Goal: Information Seeking & Learning: Learn about a topic

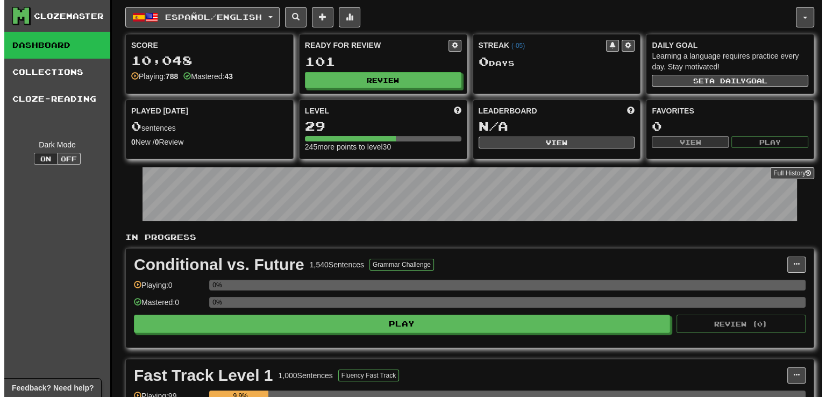
scroll to position [168, 0]
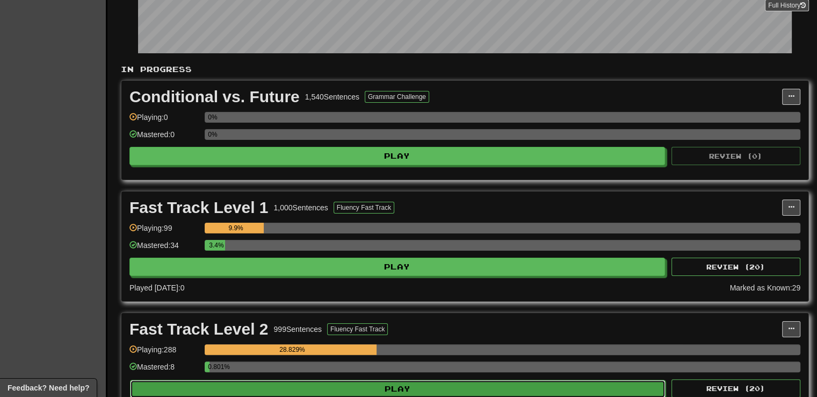
click at [383, 385] on button "Play" at bounding box center [398, 388] width 536 height 18
select select "**"
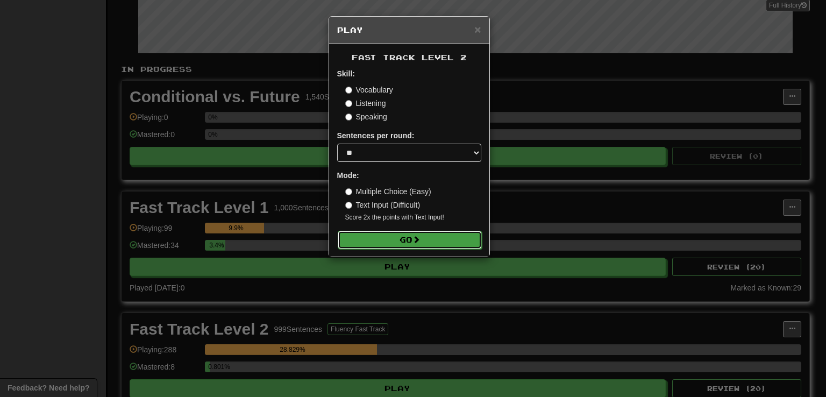
click at [383, 241] on button "Go" at bounding box center [410, 240] width 144 height 18
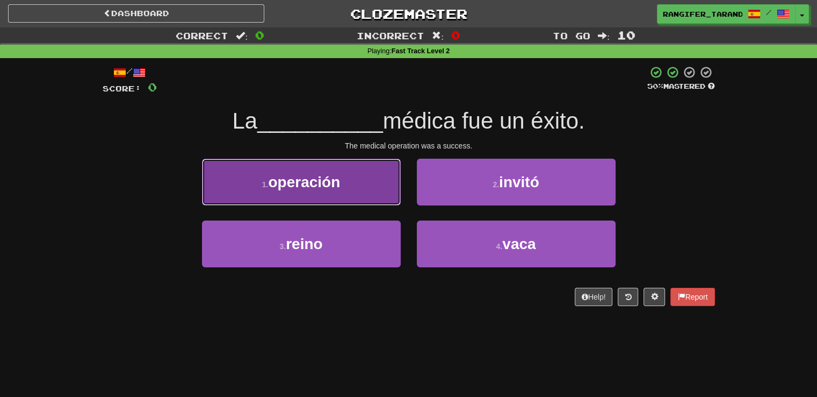
click at [336, 191] on button "1 . operación" at bounding box center [301, 182] width 199 height 47
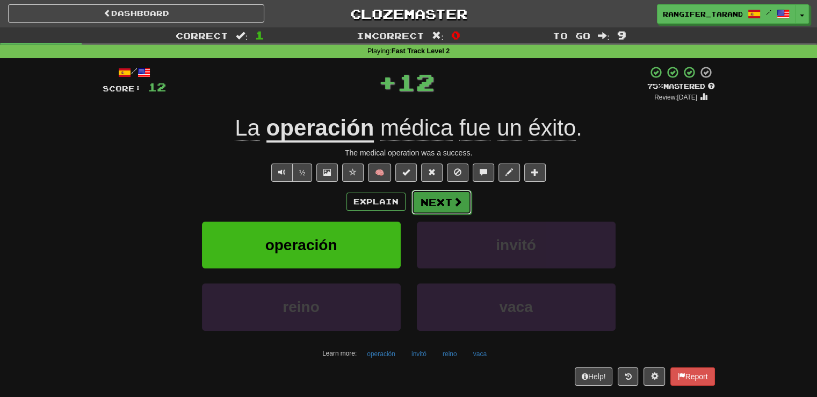
click at [456, 203] on span at bounding box center [458, 202] width 10 height 10
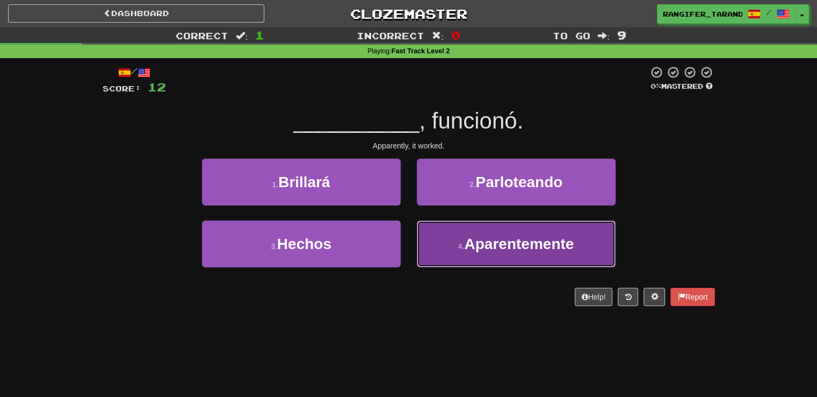
click at [521, 243] on span "Aparentemente" at bounding box center [519, 243] width 110 height 17
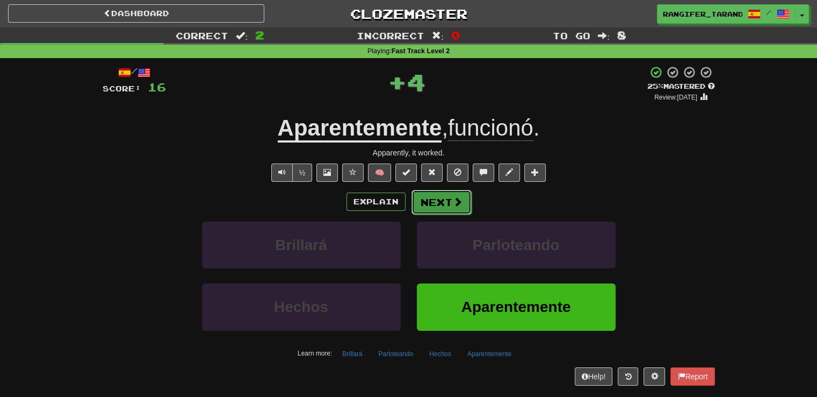
click at [457, 202] on span at bounding box center [458, 202] width 10 height 10
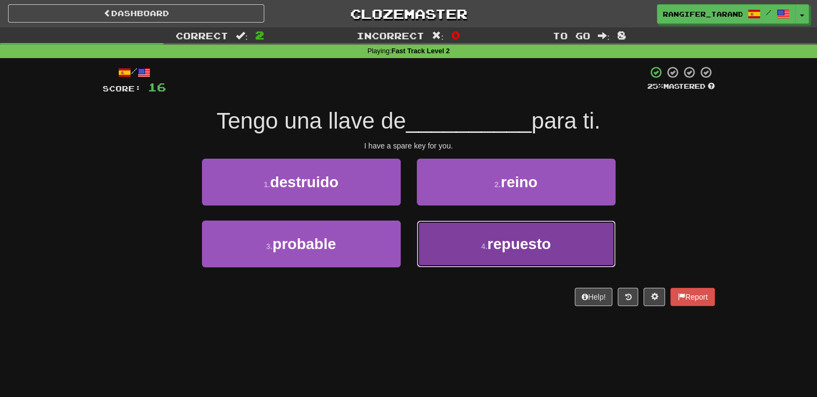
click at [466, 254] on button "4 . repuesto" at bounding box center [516, 243] width 199 height 47
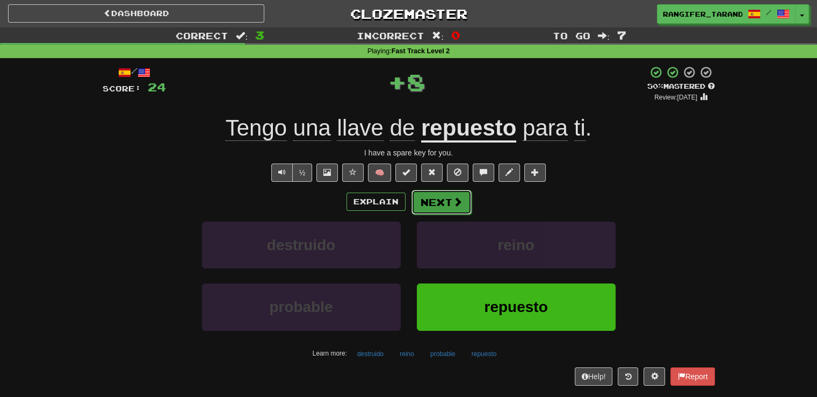
click at [458, 206] on span at bounding box center [458, 202] width 10 height 10
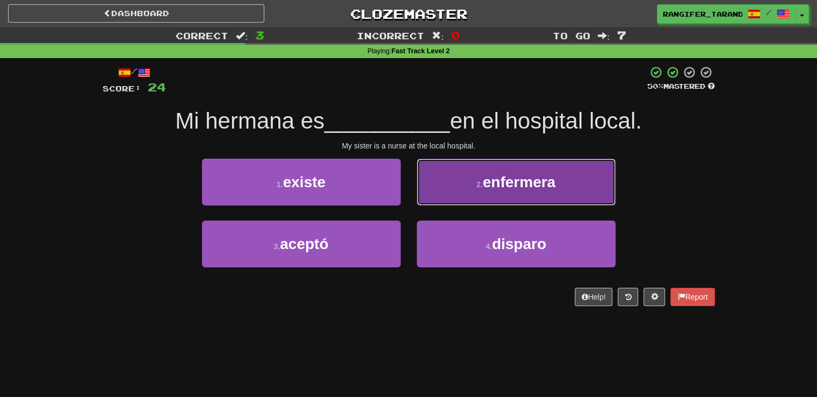
click at [463, 192] on button "2 . enfermera" at bounding box center [516, 182] width 199 height 47
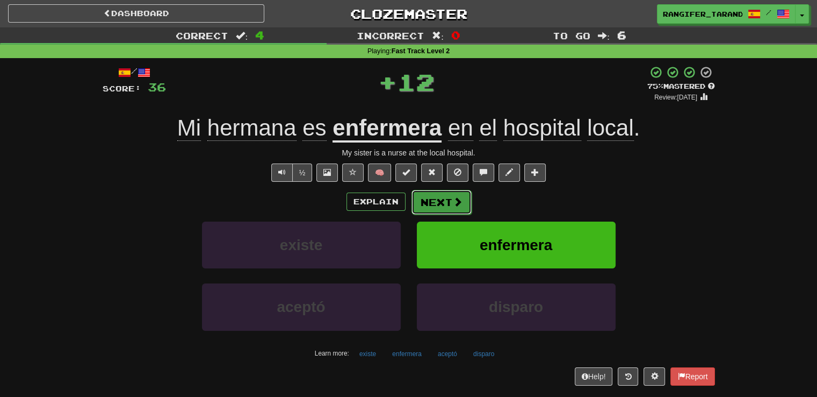
click at [458, 201] on span at bounding box center [458, 202] width 10 height 10
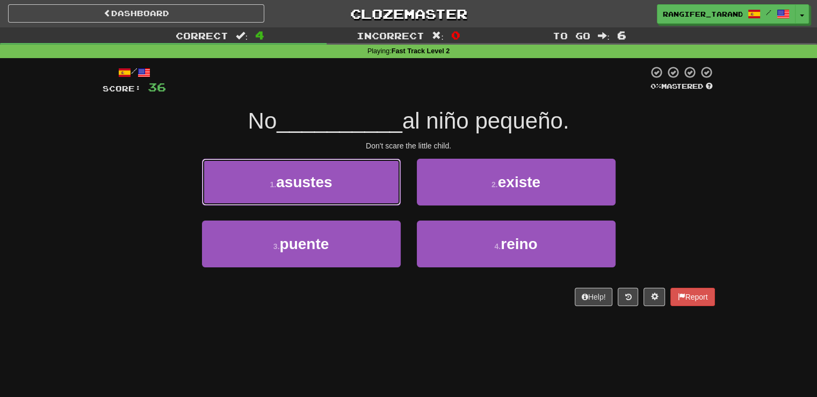
click at [354, 188] on button "1 . asustes" at bounding box center [301, 182] width 199 height 47
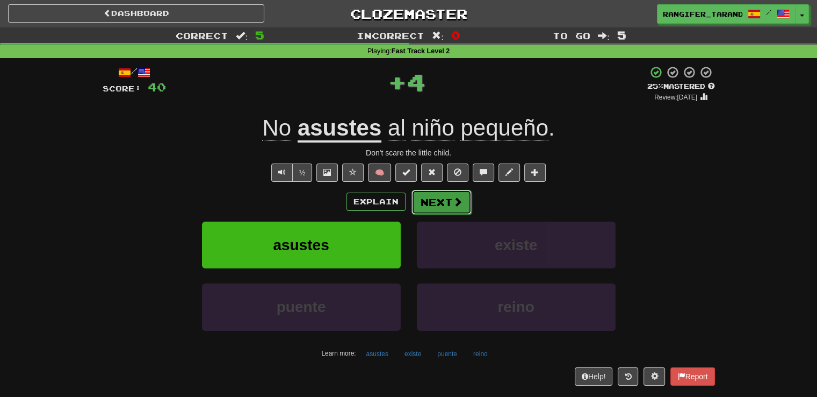
click at [440, 195] on button "Next" at bounding box center [442, 202] width 60 height 25
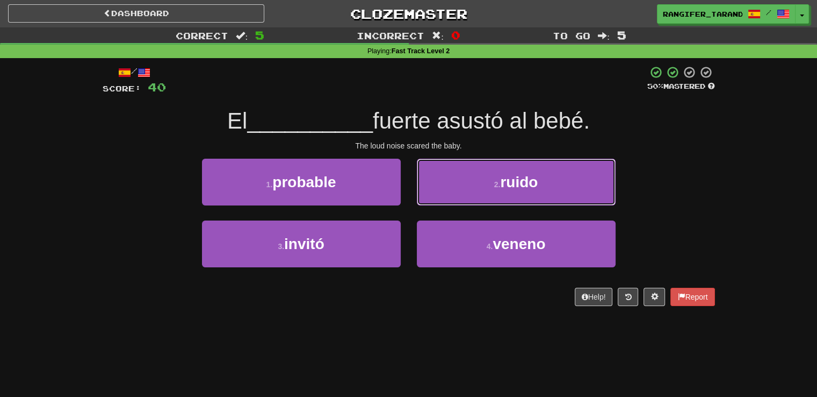
click at [440, 195] on button "2 . ruido" at bounding box center [516, 182] width 199 height 47
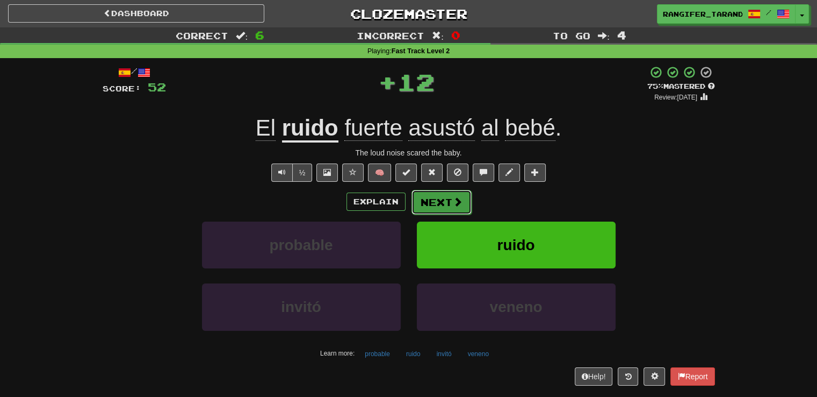
click at [440, 194] on button "Next" at bounding box center [442, 202] width 60 height 25
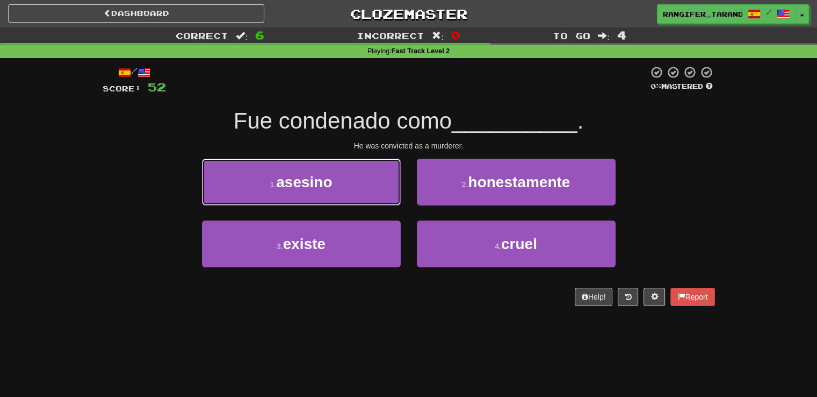
click at [357, 182] on button "1 . asesino" at bounding box center [301, 182] width 199 height 47
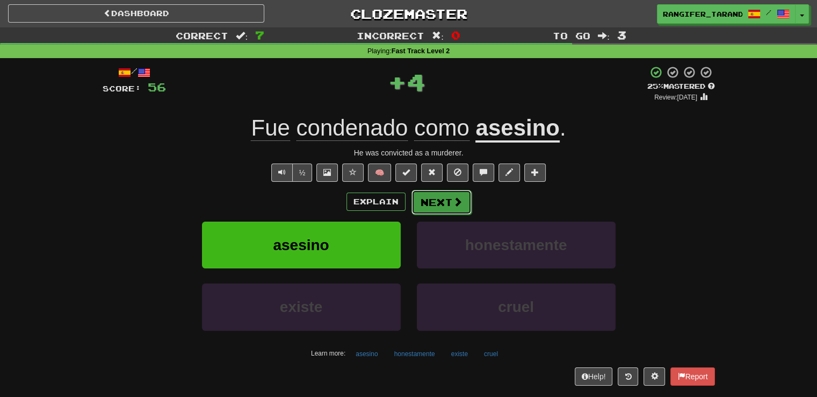
click at [439, 196] on button "Next" at bounding box center [442, 202] width 60 height 25
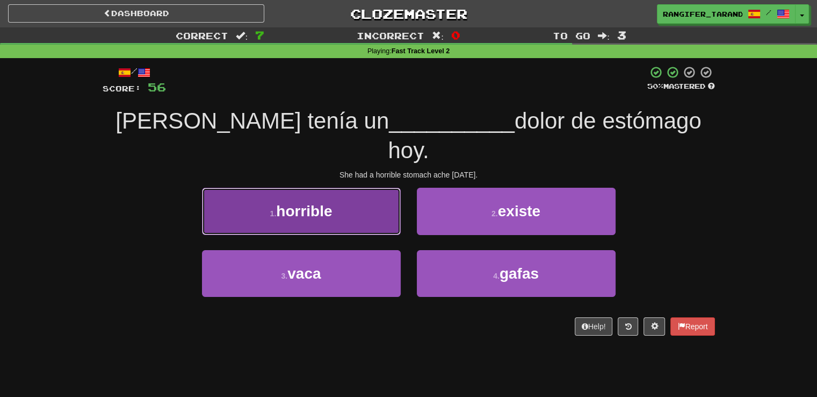
click at [308, 203] on span "horrible" at bounding box center [304, 211] width 56 height 17
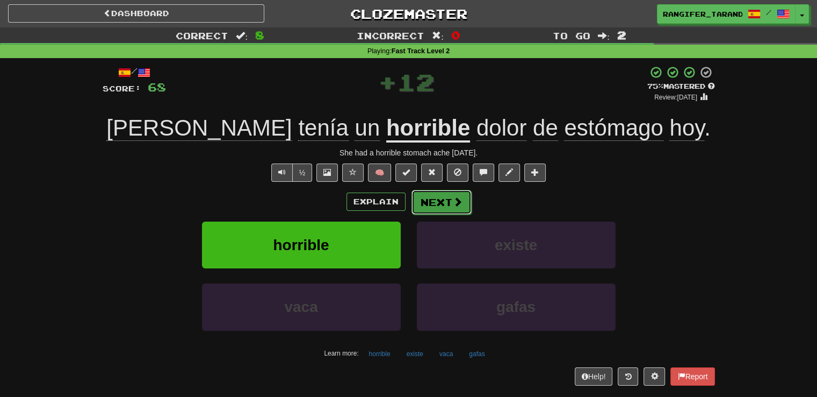
click at [449, 205] on button "Next" at bounding box center [442, 202] width 60 height 25
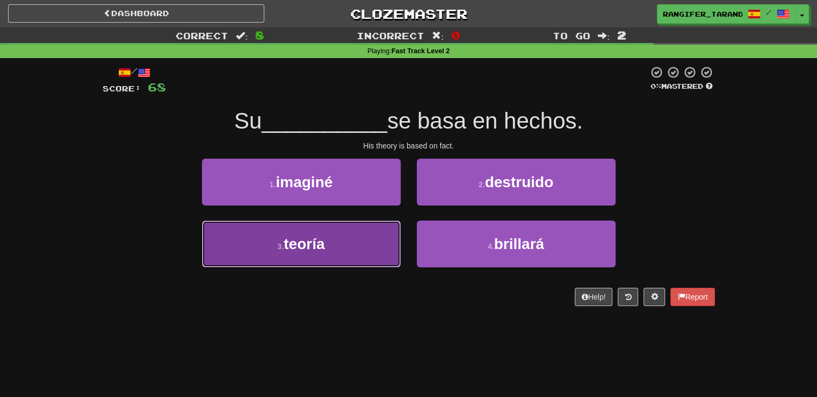
click at [348, 255] on button "3 . teoría" at bounding box center [301, 243] width 199 height 47
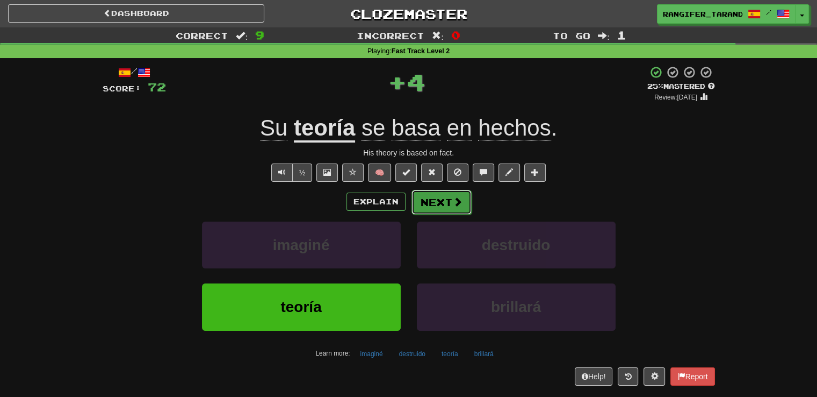
click at [421, 200] on button "Next" at bounding box center [442, 202] width 60 height 25
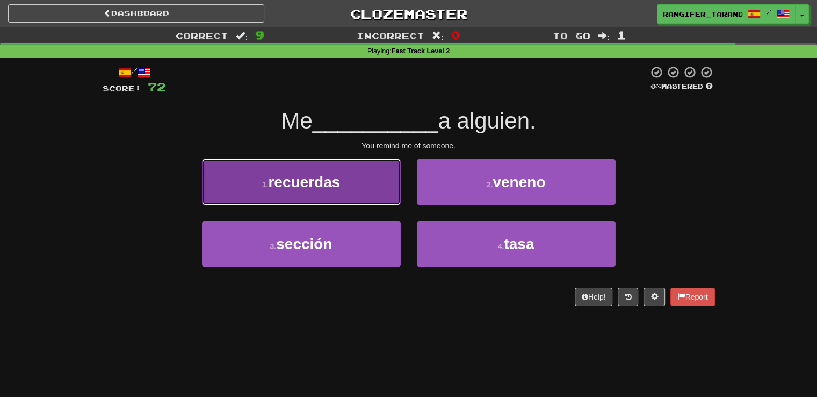
click at [312, 188] on span "recuerdas" at bounding box center [304, 182] width 72 height 17
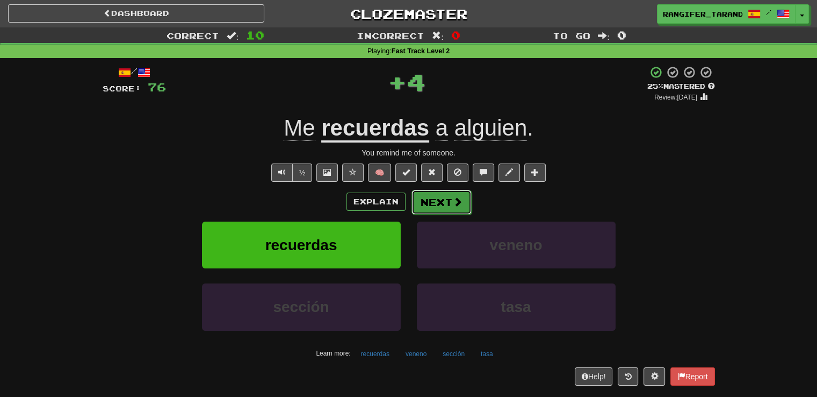
click at [454, 207] on button "Next" at bounding box center [442, 202] width 60 height 25
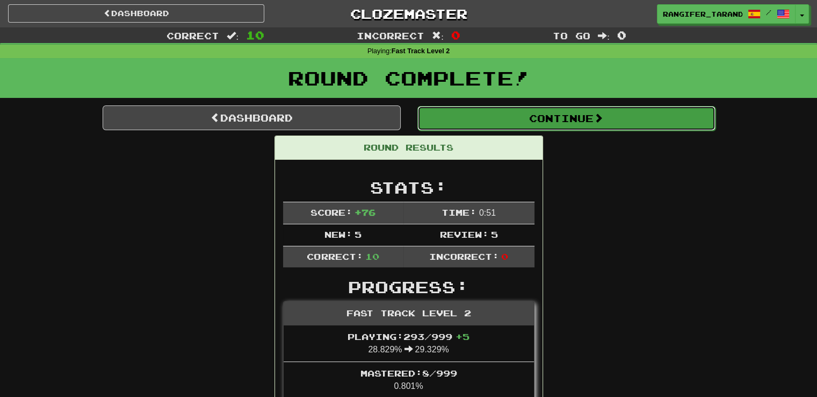
click at [602, 118] on span at bounding box center [599, 118] width 10 height 10
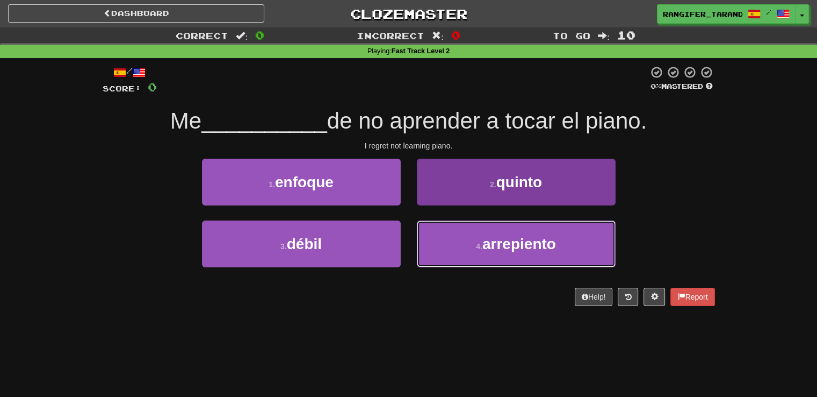
click at [568, 239] on button "4 . arrepiento" at bounding box center [516, 243] width 199 height 47
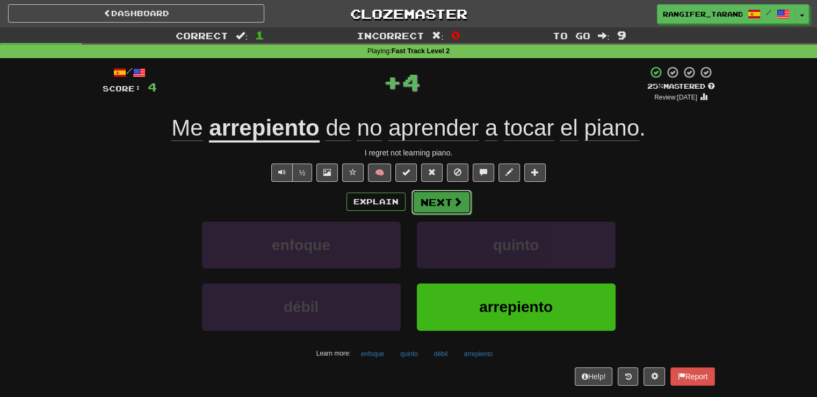
click at [451, 204] on button "Next" at bounding box center [442, 202] width 60 height 25
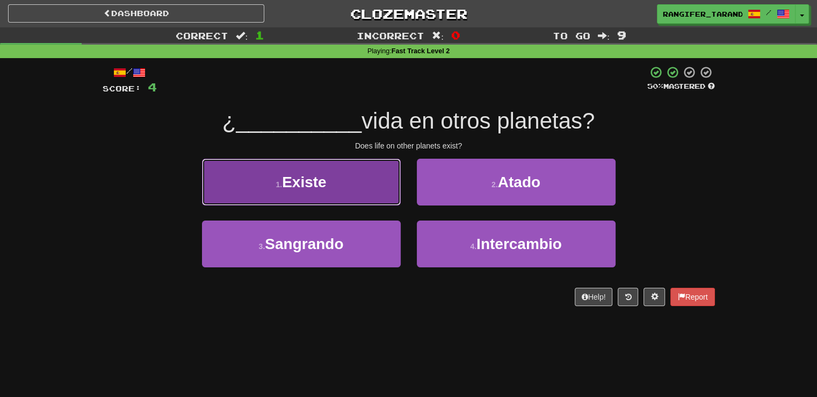
click at [364, 194] on button "1 . Existe" at bounding box center [301, 182] width 199 height 47
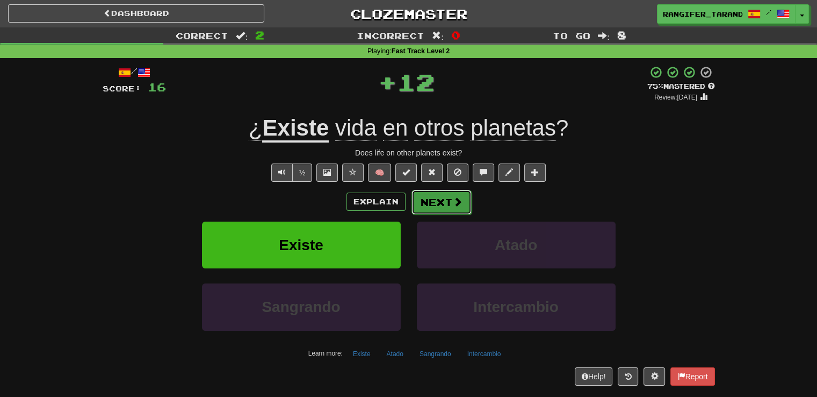
click at [453, 206] on span at bounding box center [458, 202] width 10 height 10
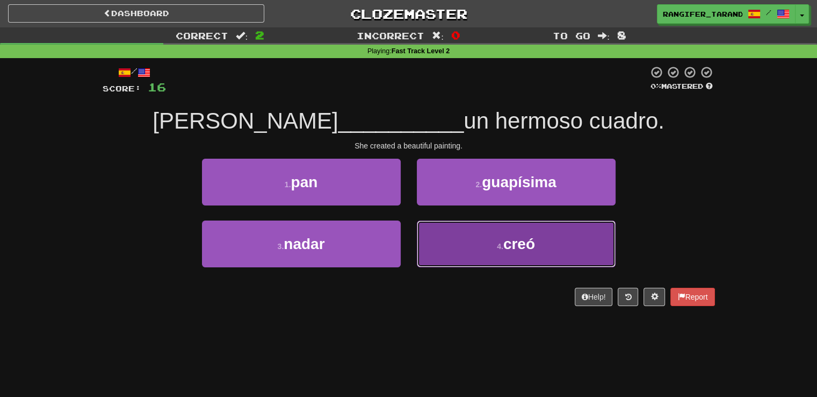
click at [451, 237] on button "4 . creó" at bounding box center [516, 243] width 199 height 47
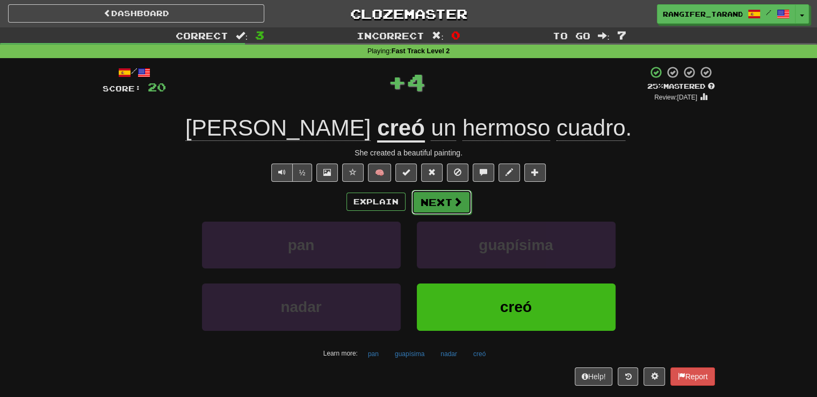
click at [434, 209] on button "Next" at bounding box center [442, 202] width 60 height 25
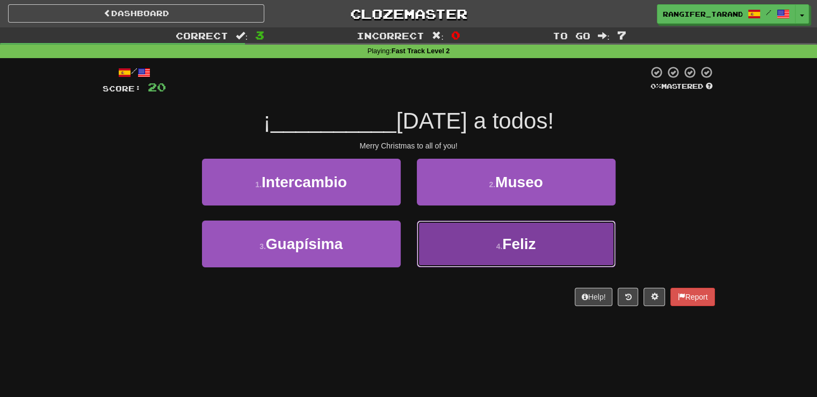
click at [472, 240] on button "4 . Feliz" at bounding box center [516, 243] width 199 height 47
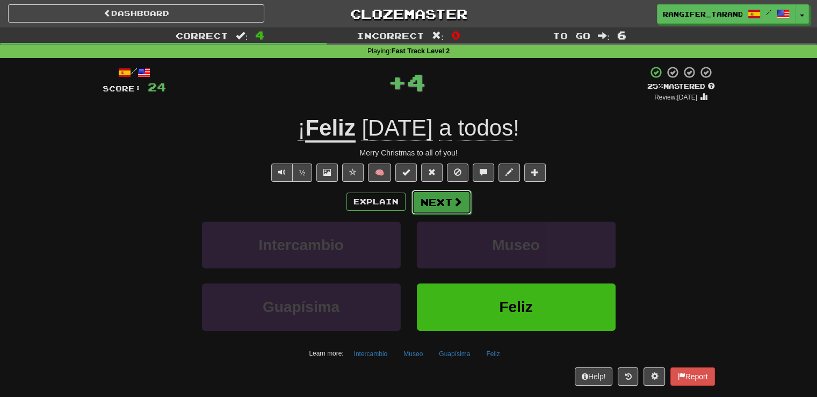
click at [441, 200] on button "Next" at bounding box center [442, 202] width 60 height 25
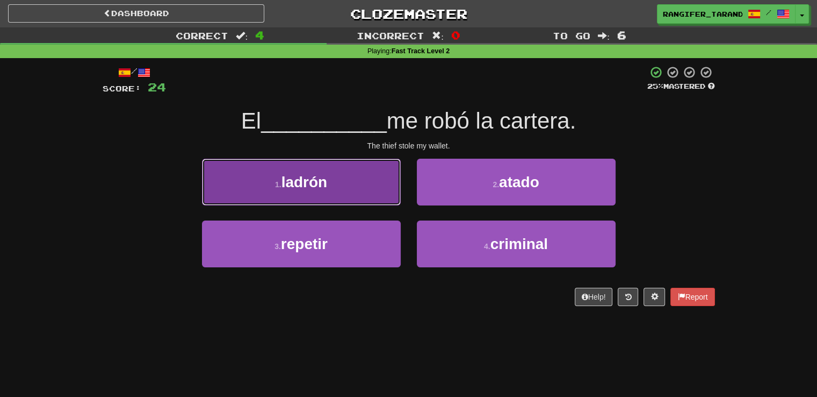
click at [358, 193] on button "1 . ladrón" at bounding box center [301, 182] width 199 height 47
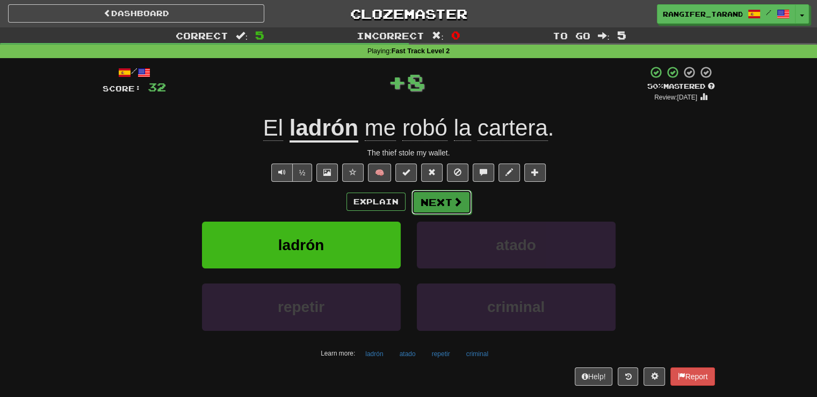
click at [424, 199] on button "Next" at bounding box center [442, 202] width 60 height 25
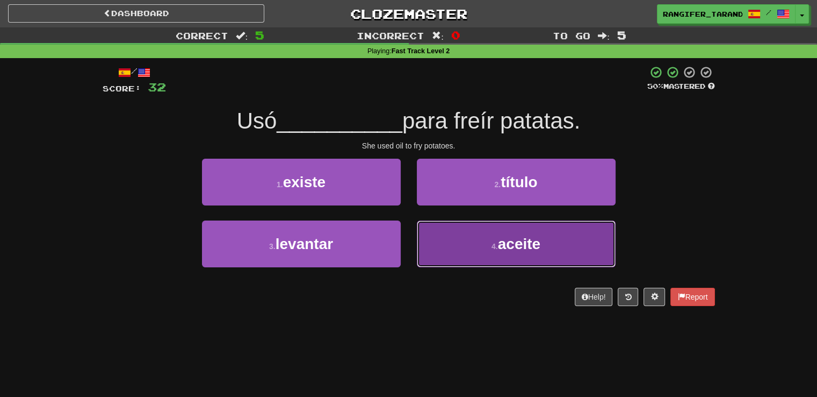
click at [478, 247] on button "4 . aceite" at bounding box center [516, 243] width 199 height 47
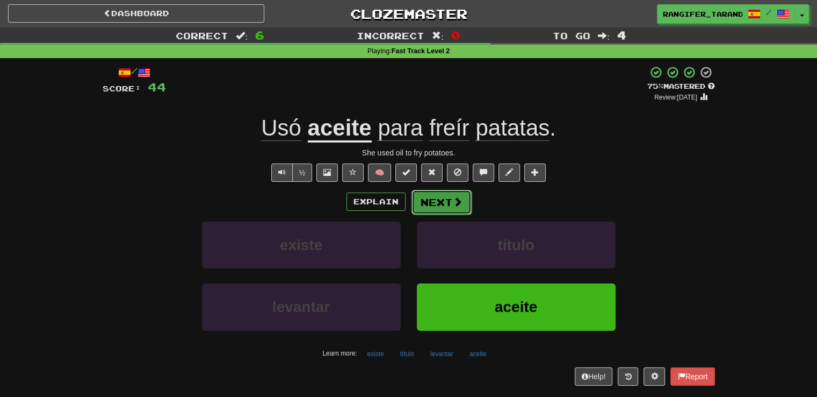
click at [451, 209] on button "Next" at bounding box center [442, 202] width 60 height 25
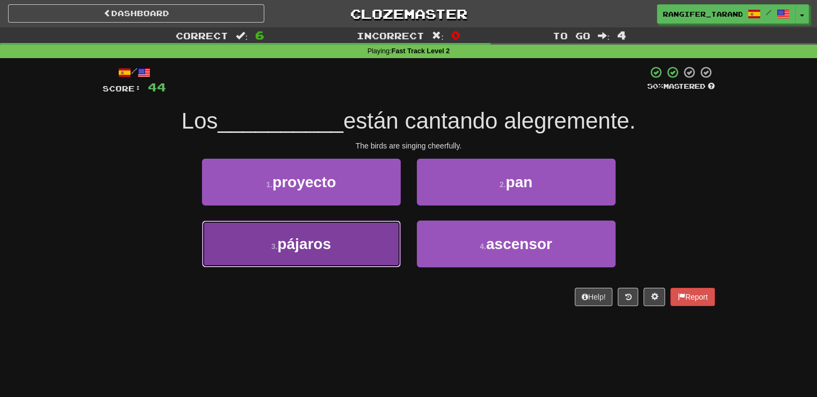
click at [383, 256] on button "3 . pájaros" at bounding box center [301, 243] width 199 height 47
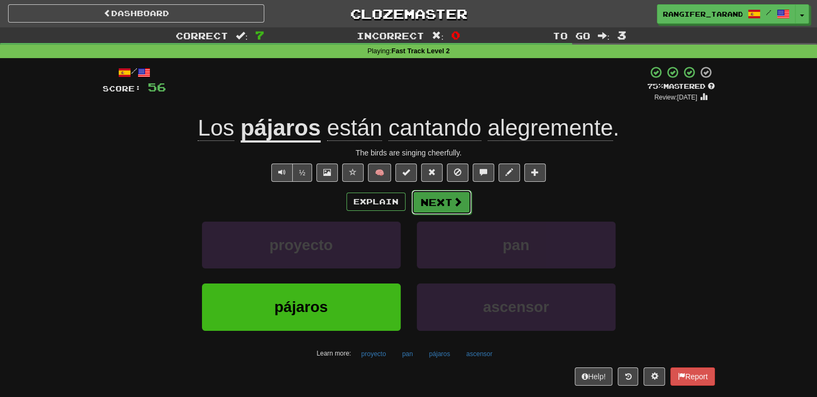
click at [447, 207] on button "Next" at bounding box center [442, 202] width 60 height 25
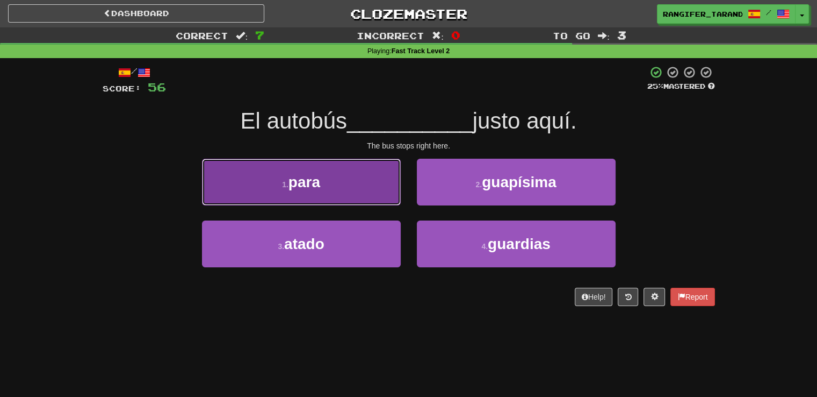
click at [354, 191] on button "1 . para" at bounding box center [301, 182] width 199 height 47
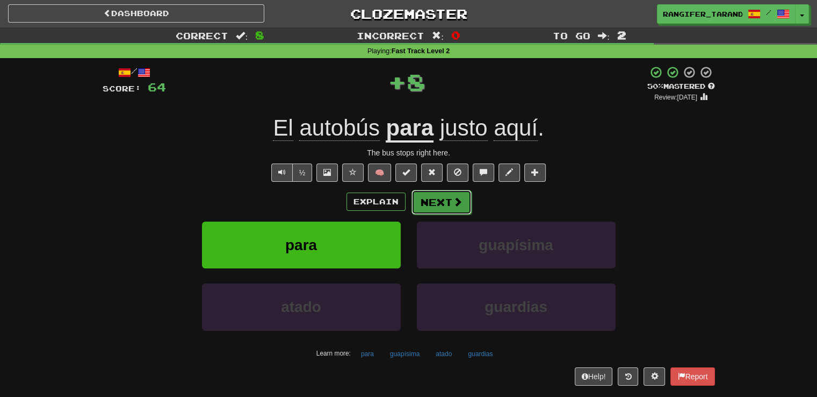
click at [434, 190] on button "Next" at bounding box center [442, 202] width 60 height 25
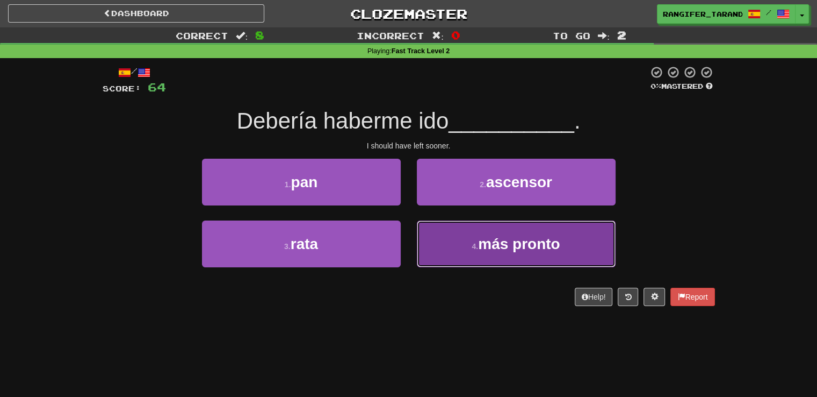
click at [453, 237] on button "4 . más pronto" at bounding box center [516, 243] width 199 height 47
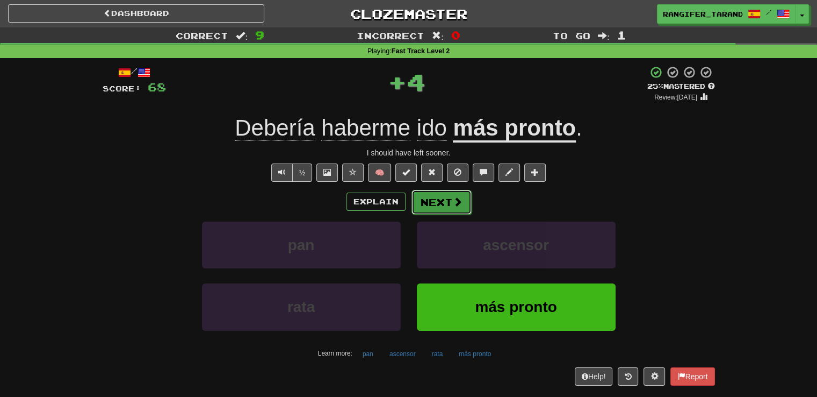
click at [436, 192] on button "Next" at bounding box center [442, 202] width 60 height 25
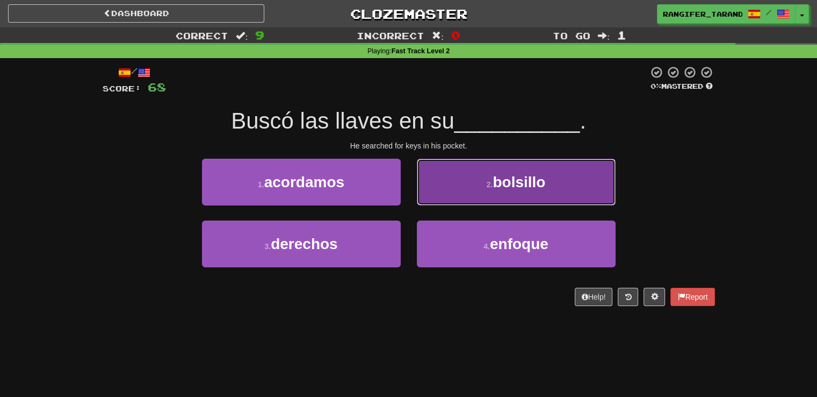
click at [453, 174] on button "2 . bolsillo" at bounding box center [516, 182] width 199 height 47
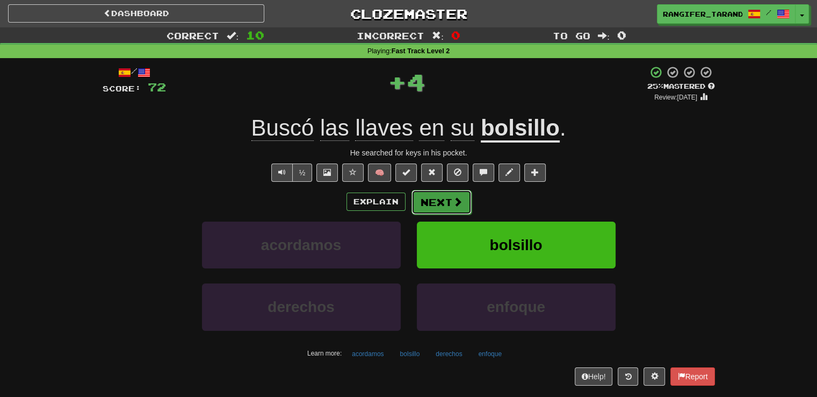
click at [438, 197] on button "Next" at bounding box center [442, 202] width 60 height 25
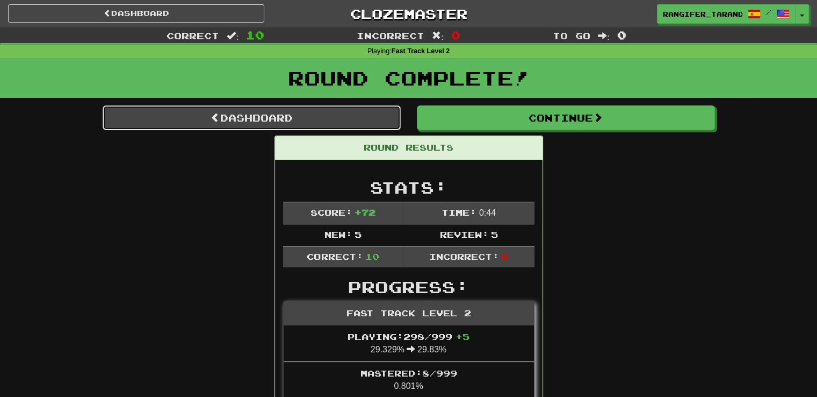
click at [239, 118] on link "Dashboard" at bounding box center [252, 117] width 298 height 25
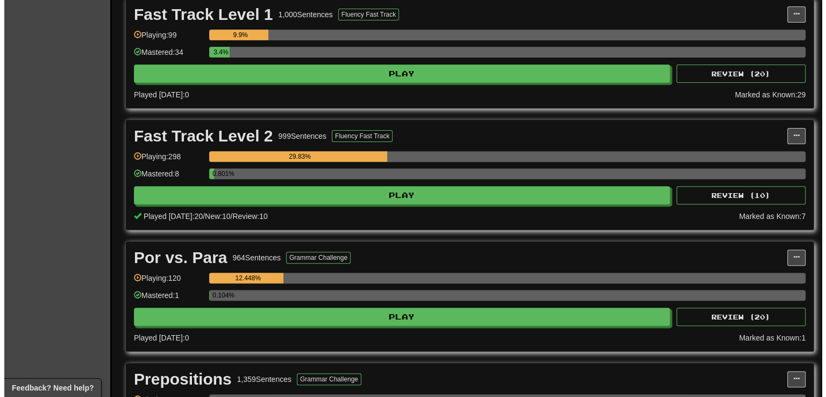
scroll to position [252, 0]
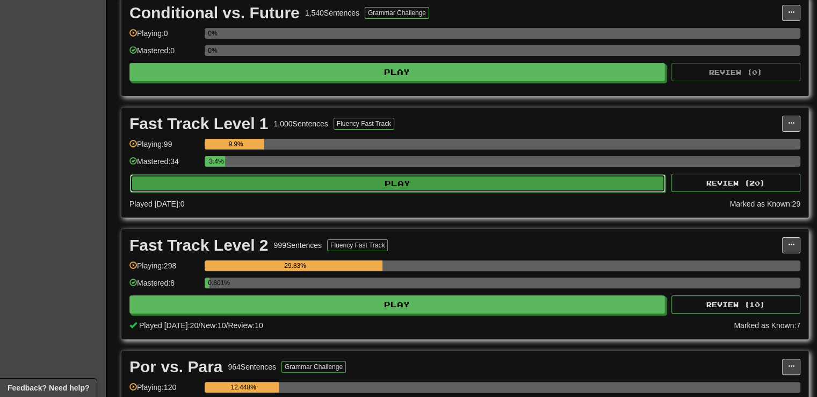
click at [518, 183] on button "Play" at bounding box center [398, 183] width 536 height 18
select select "**"
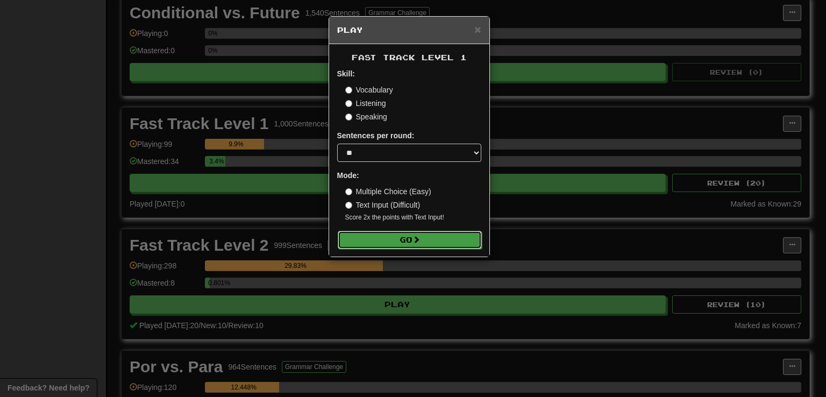
click at [426, 233] on button "Go" at bounding box center [410, 240] width 144 height 18
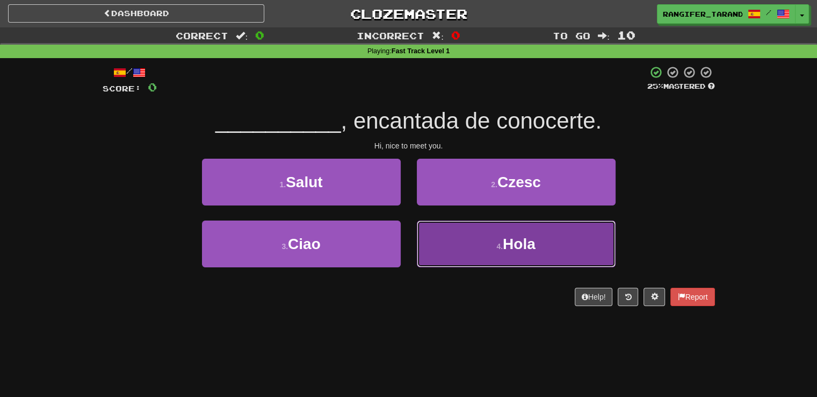
click at [454, 243] on button "4 . Hola" at bounding box center [516, 243] width 199 height 47
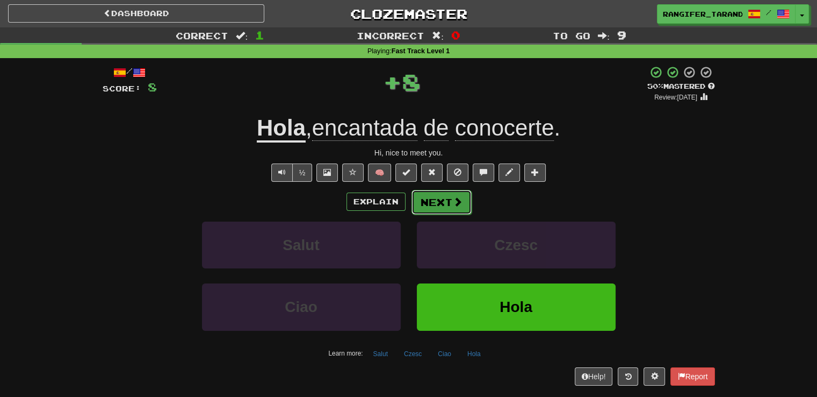
click at [432, 203] on button "Next" at bounding box center [442, 202] width 60 height 25
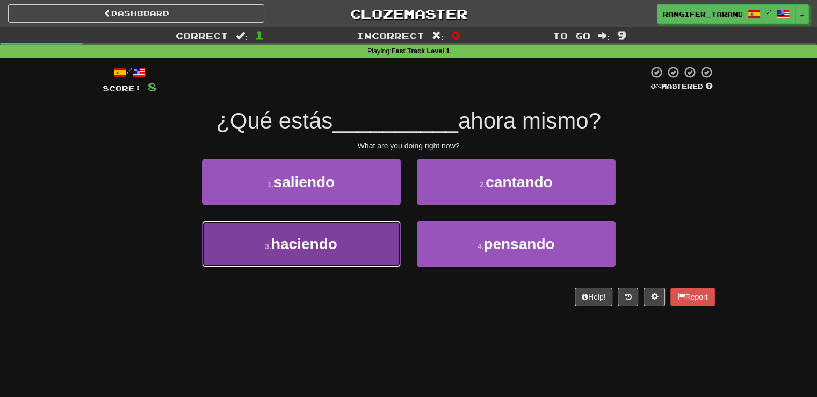
click at [354, 238] on button "3 . haciendo" at bounding box center [301, 243] width 199 height 47
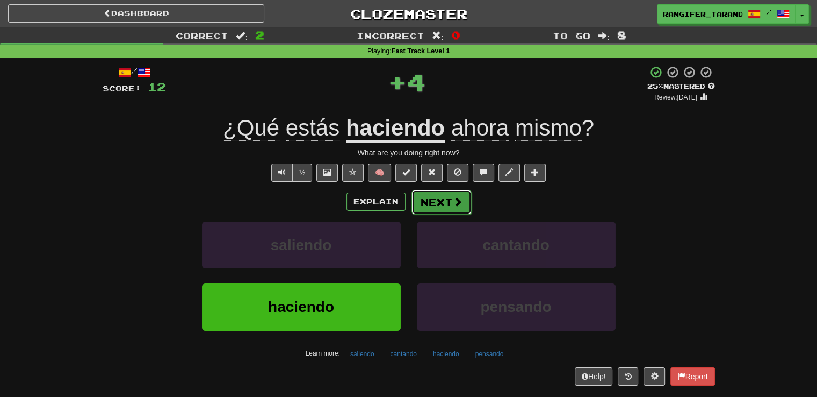
click at [429, 195] on button "Next" at bounding box center [442, 202] width 60 height 25
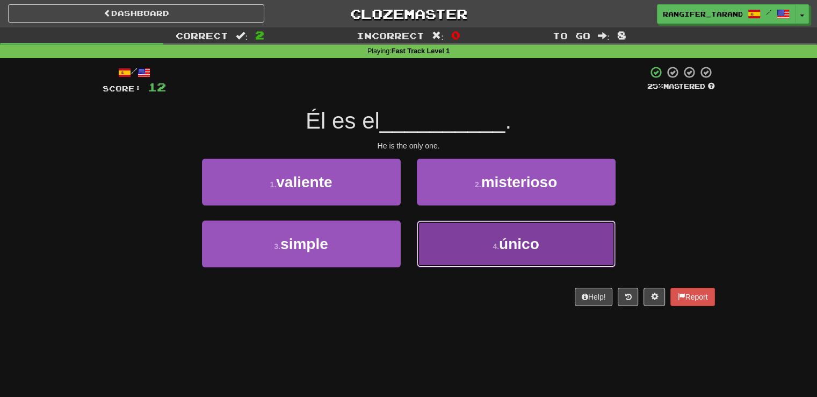
click at [455, 240] on button "4 . único" at bounding box center [516, 243] width 199 height 47
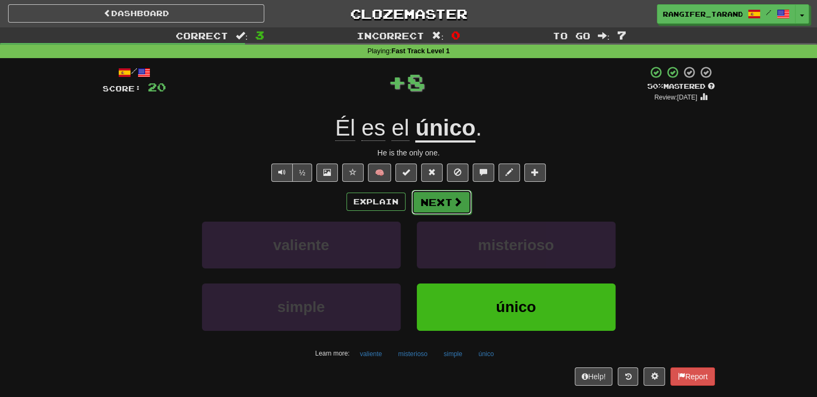
click at [442, 203] on button "Next" at bounding box center [442, 202] width 60 height 25
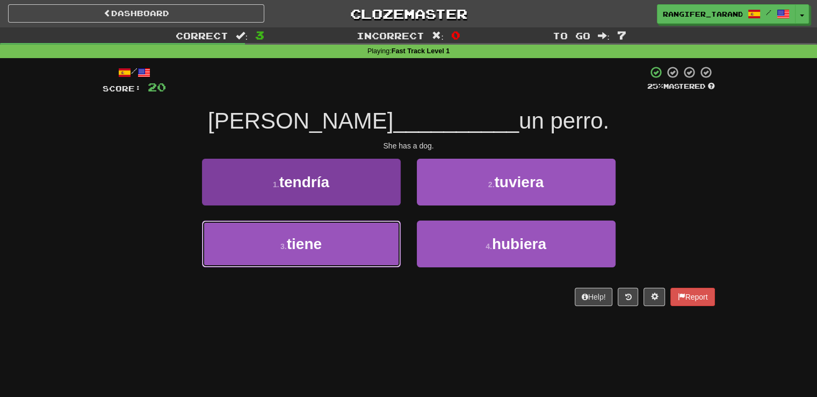
click at [353, 264] on button "3 . tiene" at bounding box center [301, 243] width 199 height 47
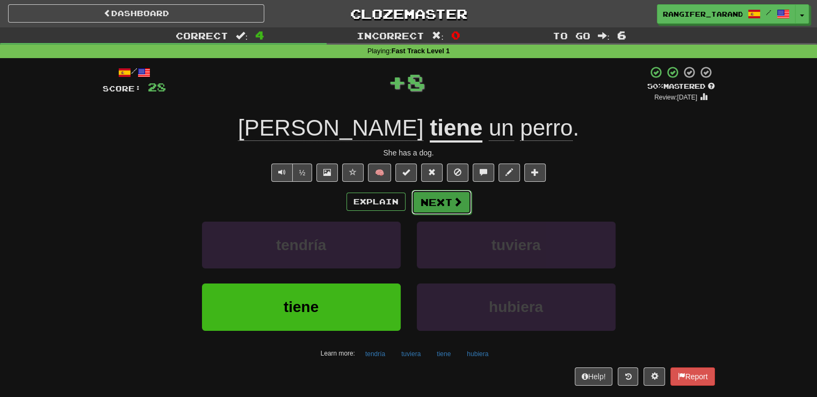
click at [445, 199] on button "Next" at bounding box center [442, 202] width 60 height 25
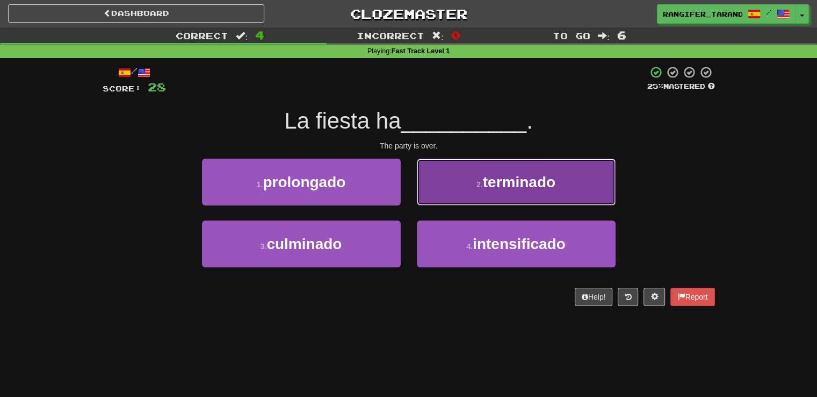
click at [447, 202] on button "2 . terminado" at bounding box center [516, 182] width 199 height 47
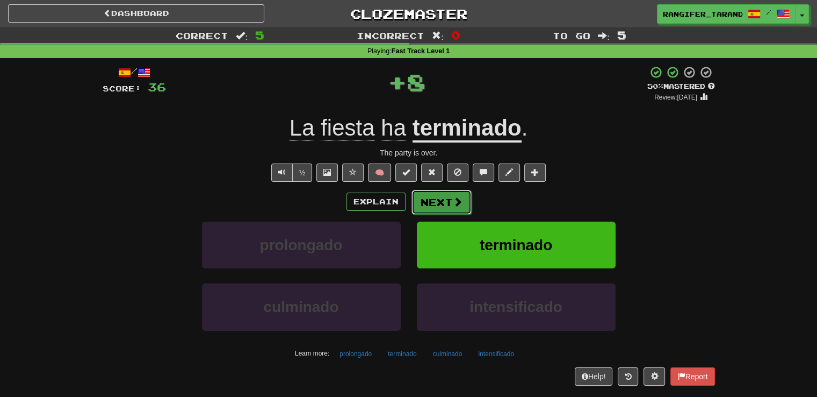
click at [447, 205] on button "Next" at bounding box center [442, 202] width 60 height 25
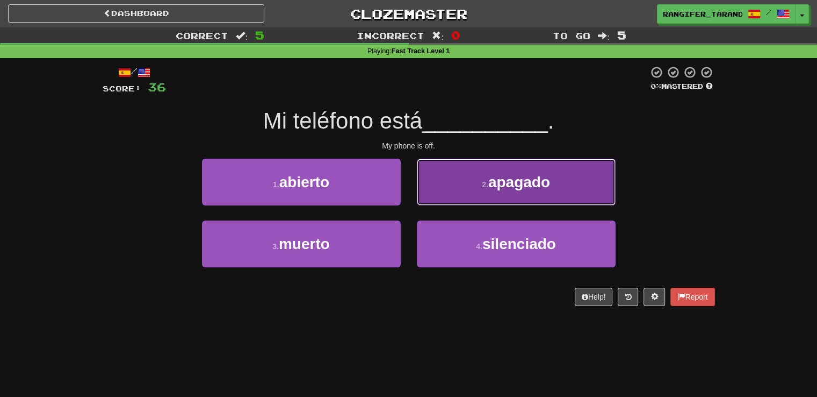
click at [442, 190] on button "2 . apagado" at bounding box center [516, 182] width 199 height 47
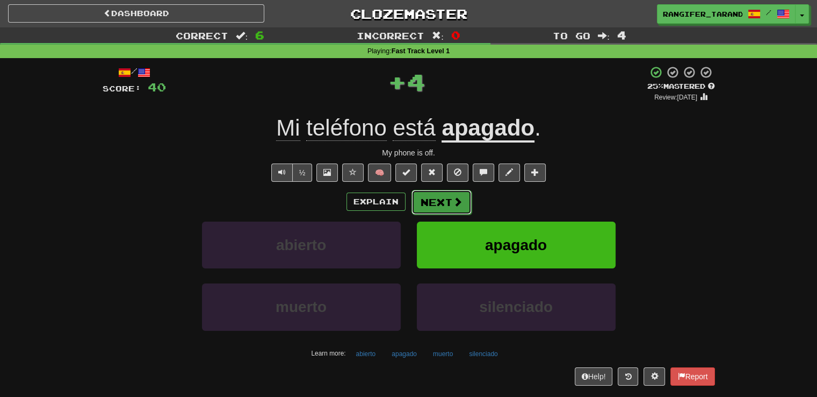
click at [439, 199] on button "Next" at bounding box center [442, 202] width 60 height 25
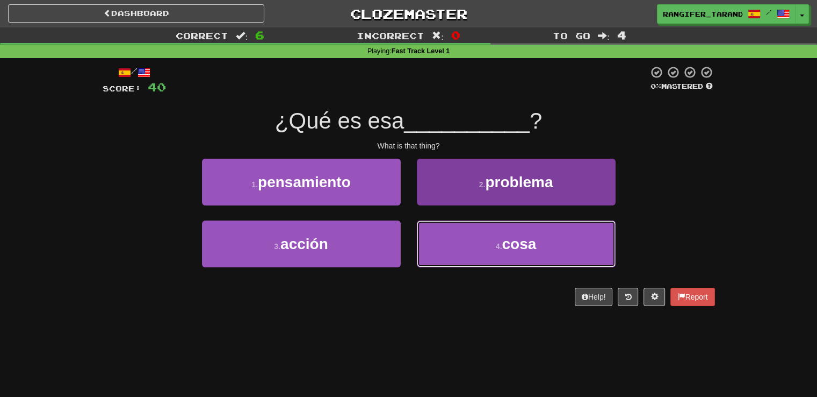
click at [451, 241] on button "4 . cosa" at bounding box center [516, 243] width 199 height 47
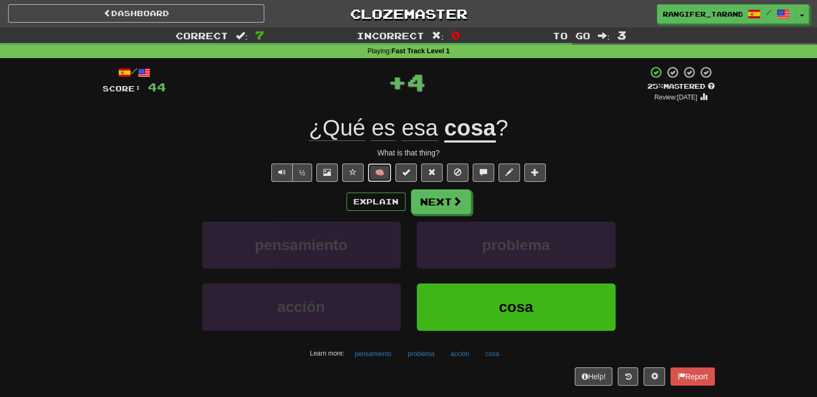
click at [382, 175] on button "🧠" at bounding box center [379, 172] width 23 height 18
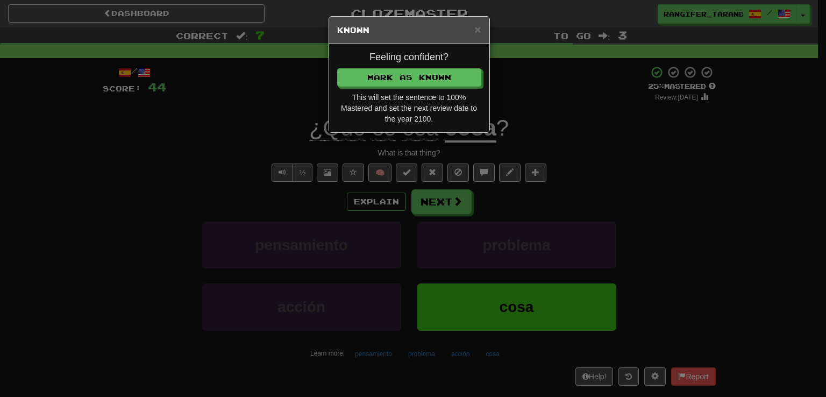
click at [542, 111] on div "× Known Feeling confident? Mark as Known This will set the sentence to 100% Mas…" at bounding box center [413, 198] width 826 height 397
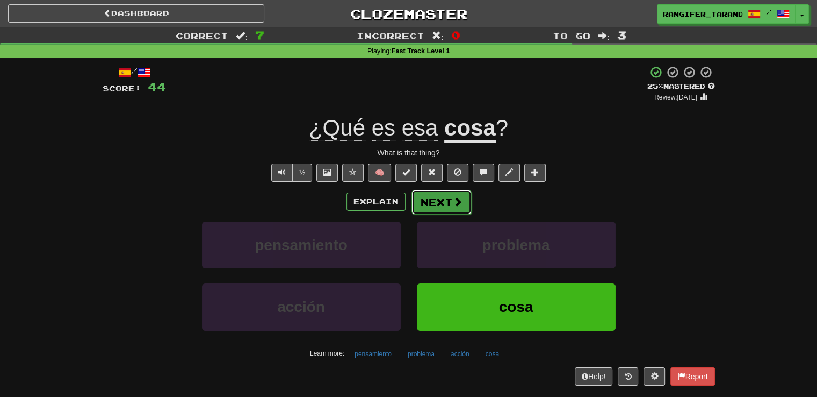
click at [443, 205] on button "Next" at bounding box center [442, 202] width 60 height 25
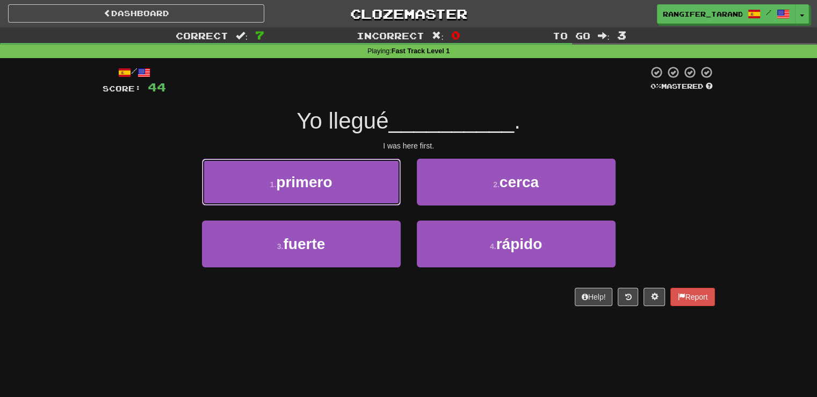
click at [377, 182] on button "1 . primero" at bounding box center [301, 182] width 199 height 47
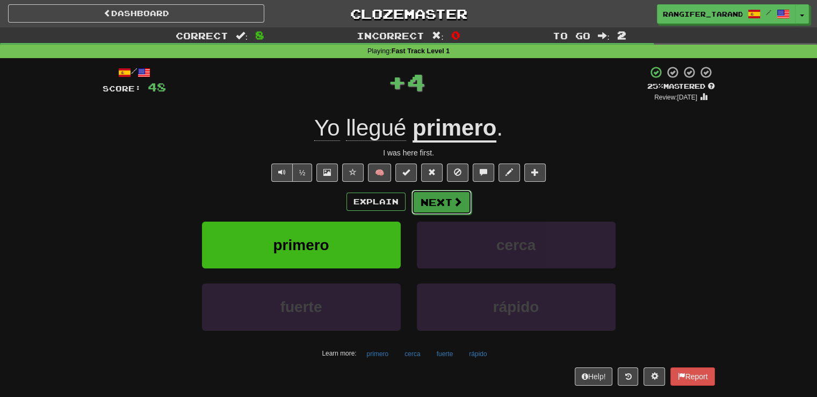
click at [453, 198] on span at bounding box center [458, 202] width 10 height 10
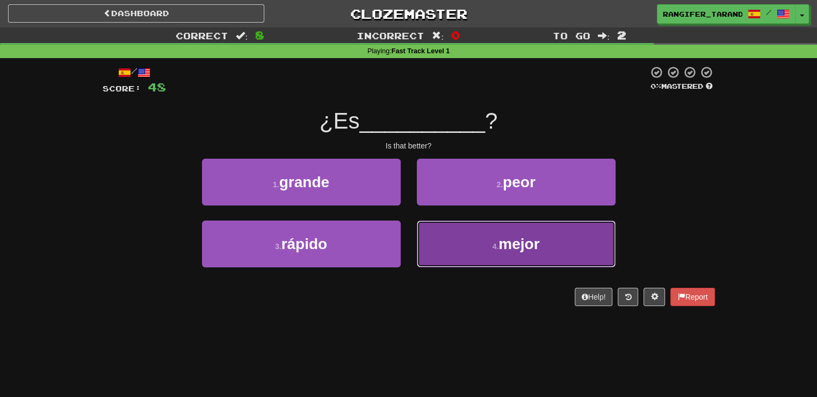
click at [458, 247] on button "4 . mejor" at bounding box center [516, 243] width 199 height 47
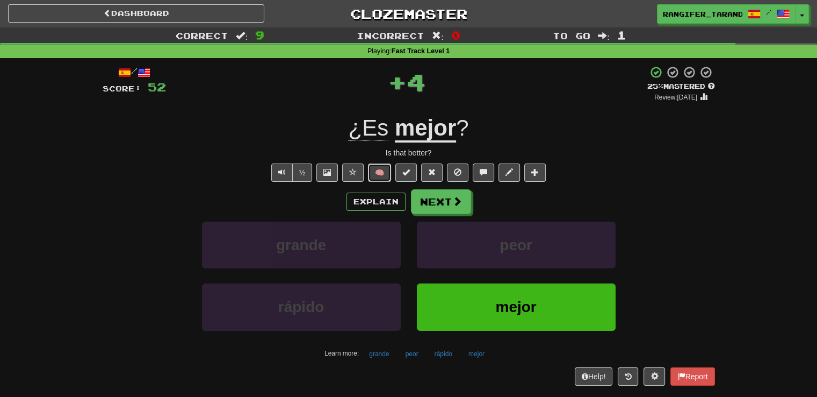
click at [382, 173] on button "🧠" at bounding box center [379, 172] width 23 height 18
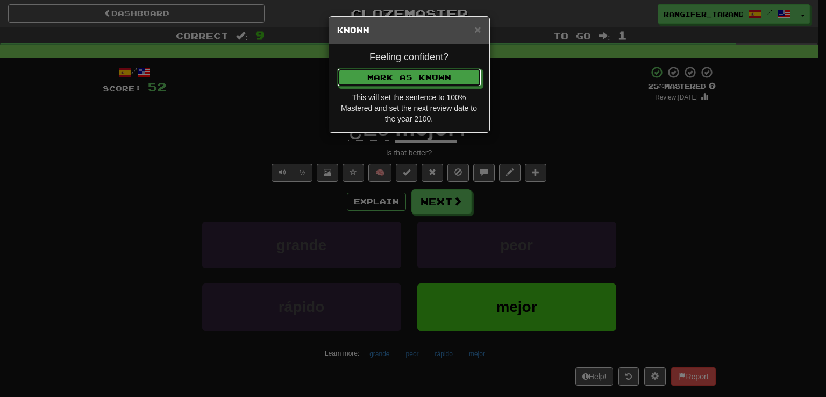
click at [419, 70] on button "Mark as Known" at bounding box center [409, 77] width 144 height 18
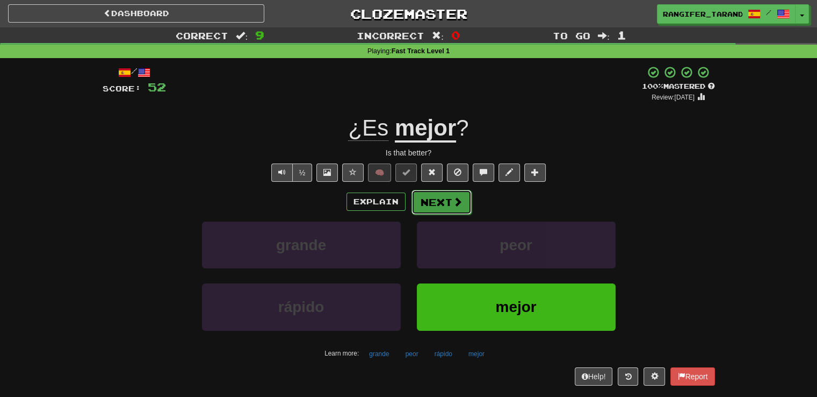
click at [459, 199] on span at bounding box center [458, 202] width 10 height 10
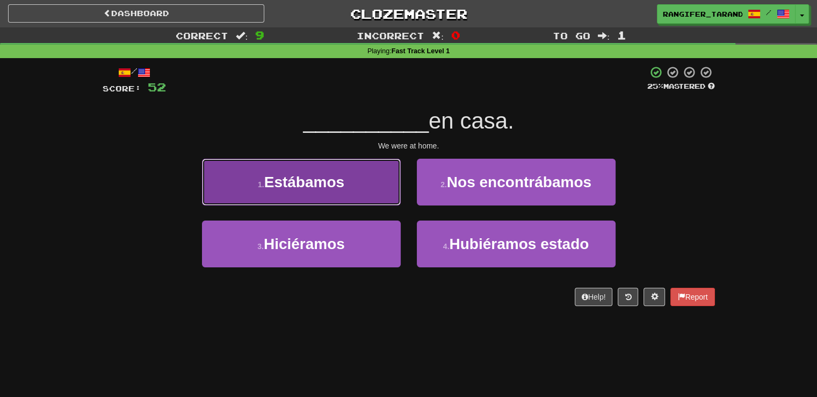
click at [359, 184] on button "1 . Estábamos" at bounding box center [301, 182] width 199 height 47
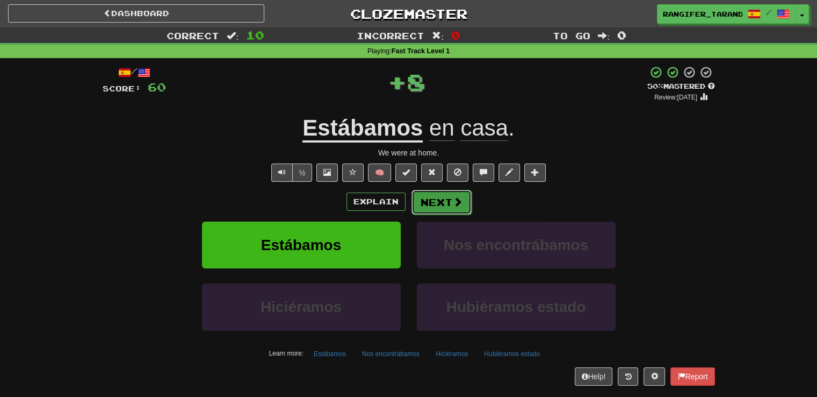
click at [433, 196] on button "Next" at bounding box center [442, 202] width 60 height 25
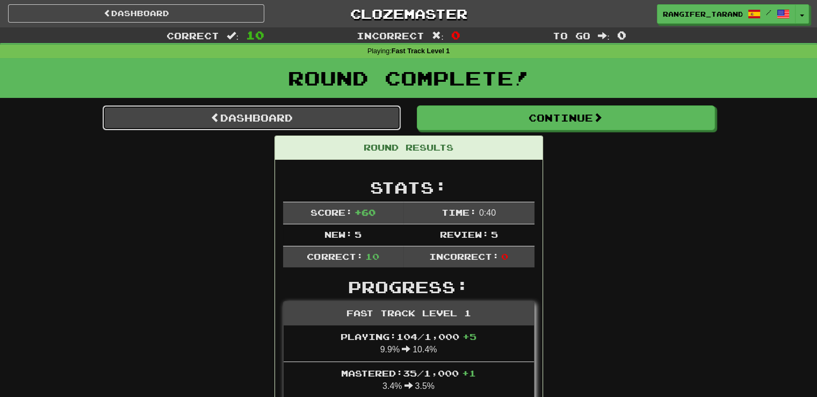
click at [361, 122] on link "Dashboard" at bounding box center [252, 117] width 298 height 25
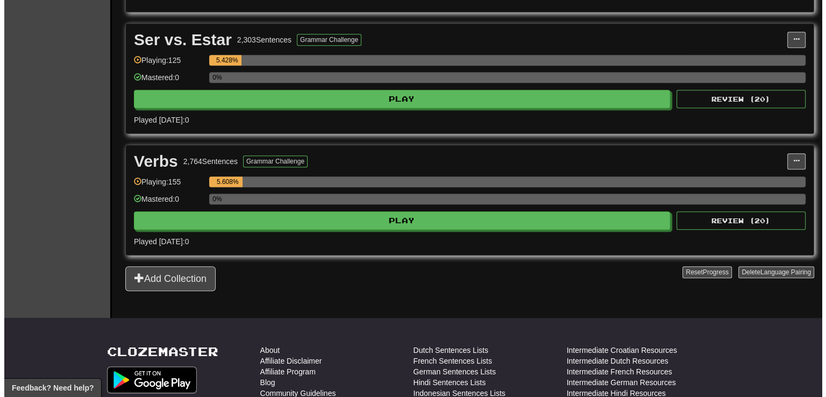
scroll to position [946, 0]
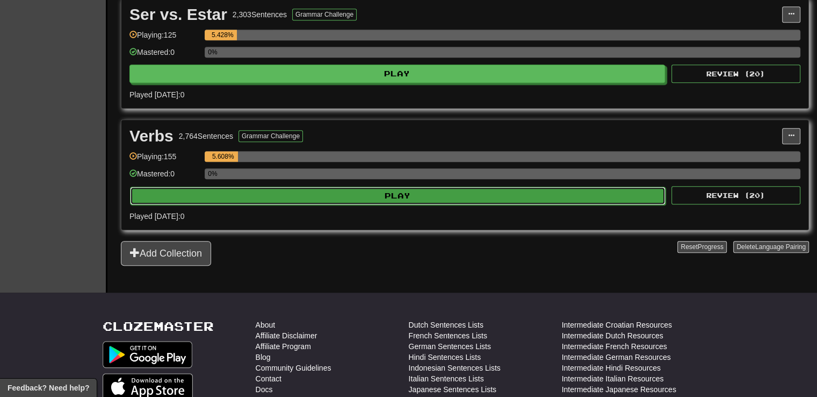
click at [491, 192] on button "Play" at bounding box center [398, 195] width 536 height 18
select select "**"
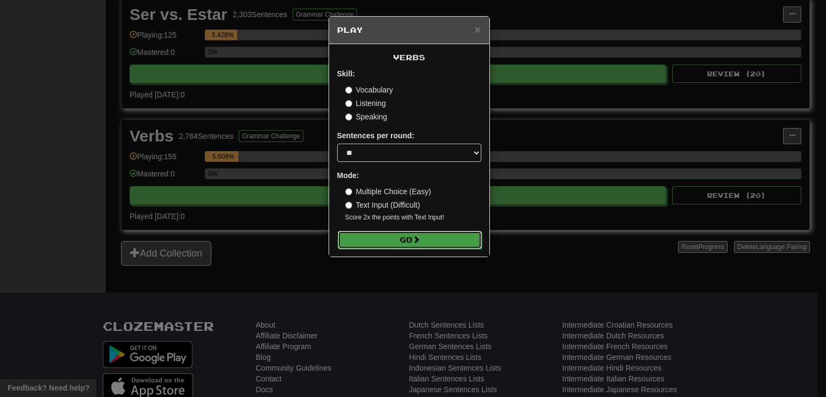
click at [437, 240] on button "Go" at bounding box center [410, 240] width 144 height 18
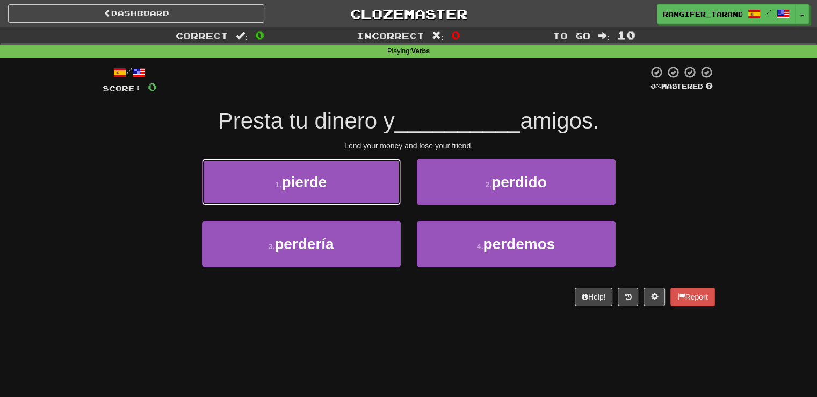
click at [360, 184] on button "1 . pierde" at bounding box center [301, 182] width 199 height 47
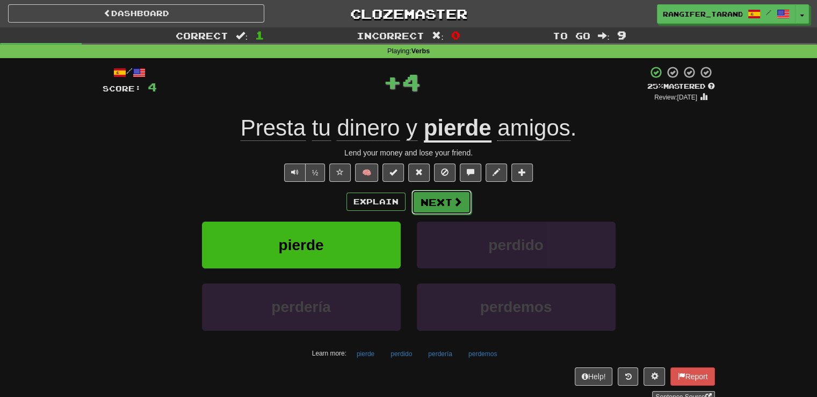
click at [455, 202] on span at bounding box center [458, 202] width 10 height 10
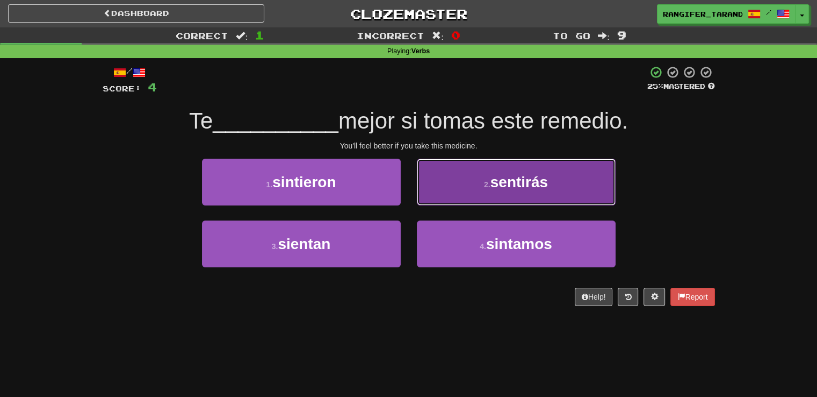
click at [478, 196] on button "2 . sentirás" at bounding box center [516, 182] width 199 height 47
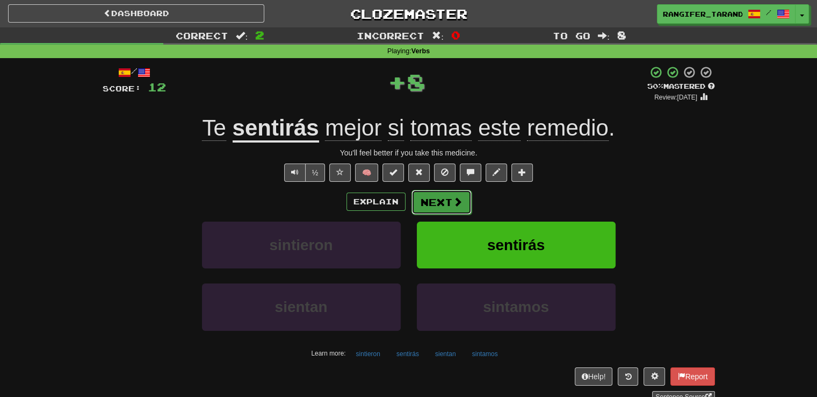
click at [443, 204] on button "Next" at bounding box center [442, 202] width 60 height 25
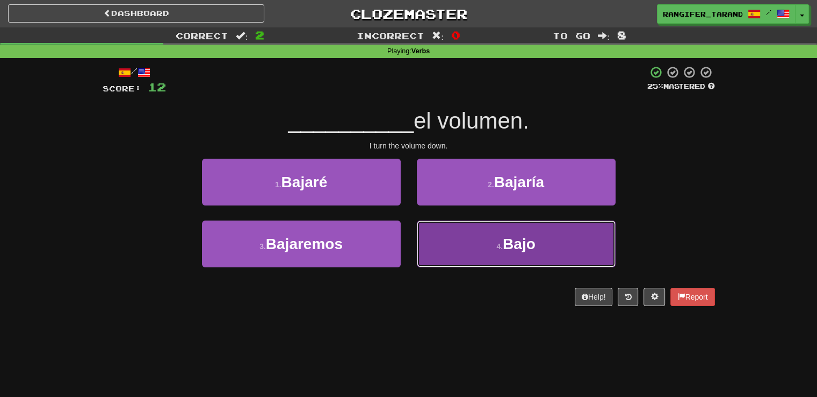
click at [447, 239] on button "4 . Bajo" at bounding box center [516, 243] width 199 height 47
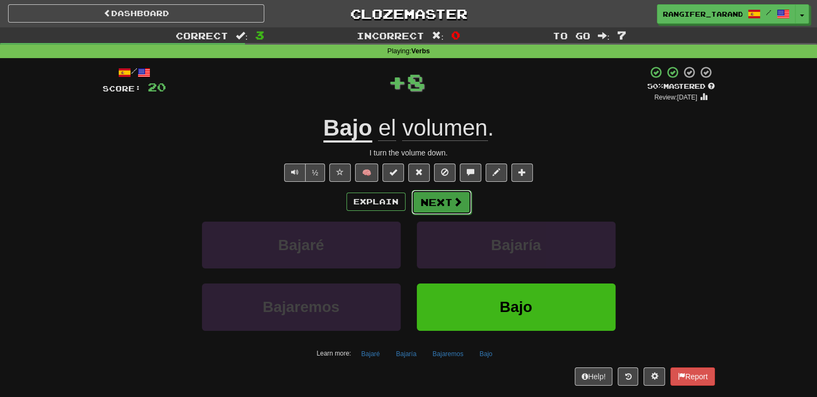
click at [435, 197] on button "Next" at bounding box center [442, 202] width 60 height 25
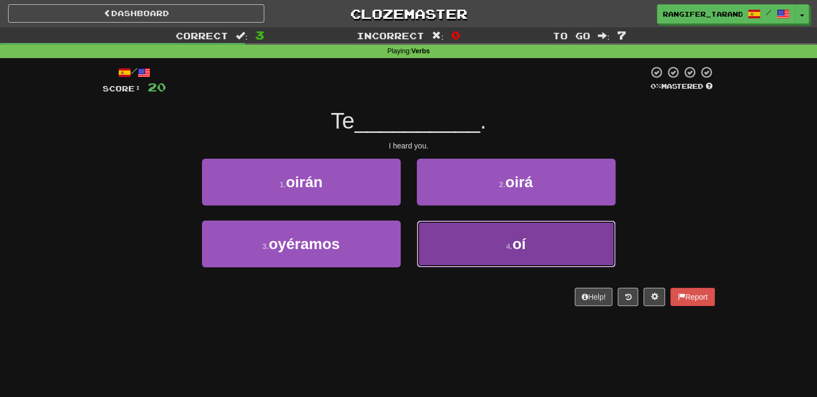
drag, startPoint x: 480, startPoint y: 257, endPoint x: 483, endPoint y: 262, distance: 6.0
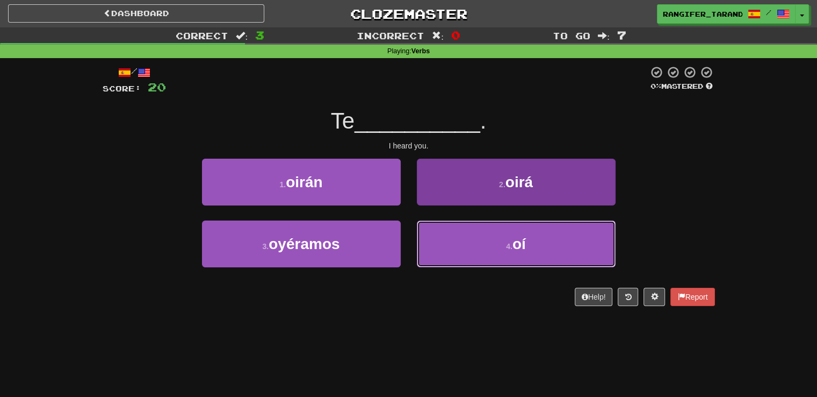
click at [482, 259] on button "4 . oí" at bounding box center [516, 243] width 199 height 47
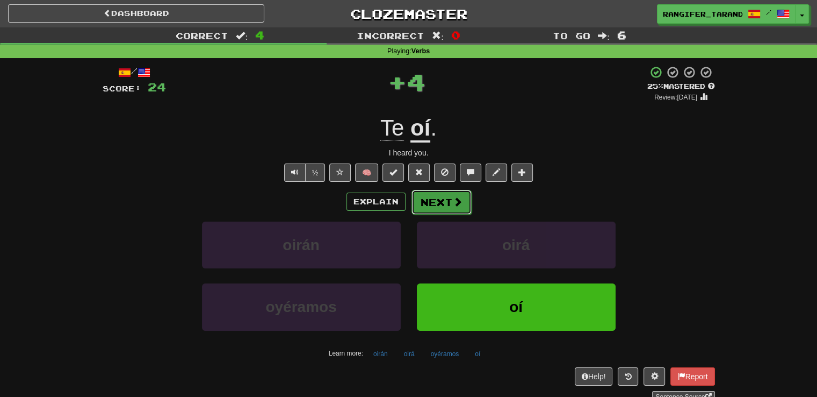
click at [434, 205] on button "Next" at bounding box center [442, 202] width 60 height 25
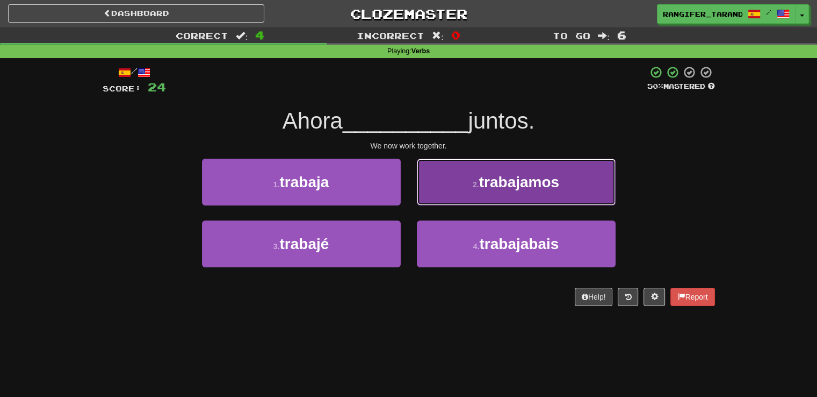
click at [451, 193] on button "2 . trabajamos" at bounding box center [516, 182] width 199 height 47
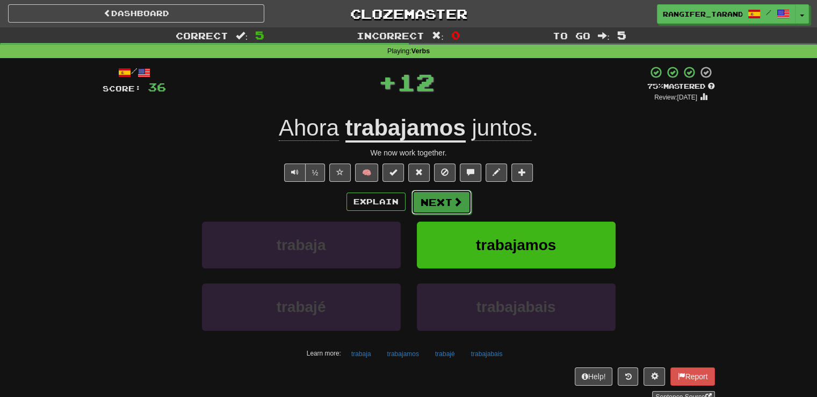
click at [447, 205] on button "Next" at bounding box center [442, 202] width 60 height 25
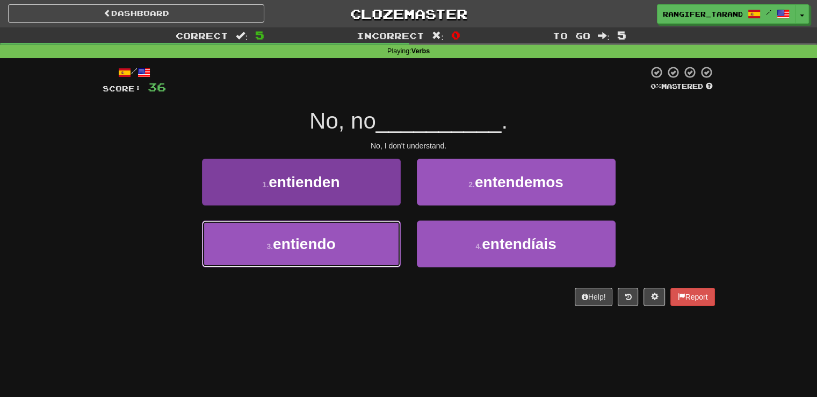
click at [378, 235] on button "3 . entiendo" at bounding box center [301, 243] width 199 height 47
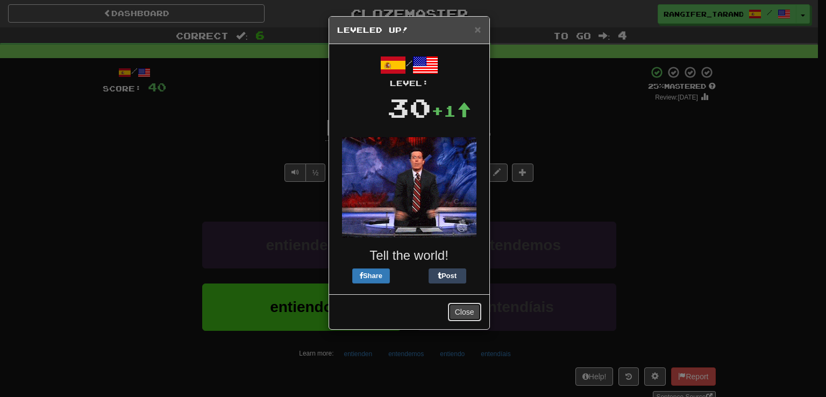
click at [470, 312] on button "Close" at bounding box center [464, 312] width 33 height 18
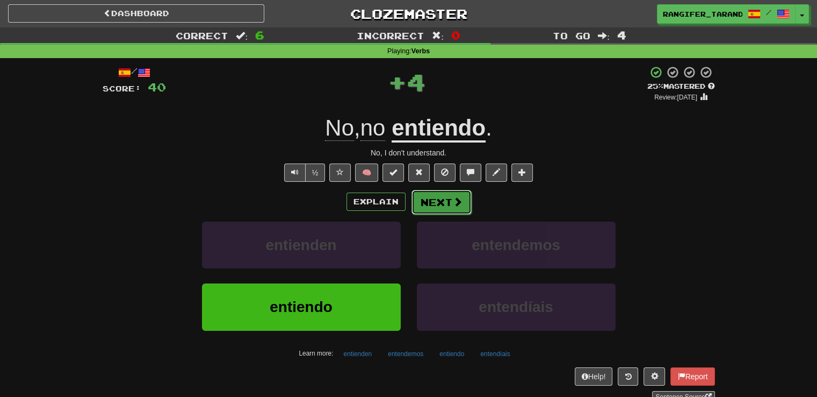
click at [447, 209] on button "Next" at bounding box center [442, 202] width 60 height 25
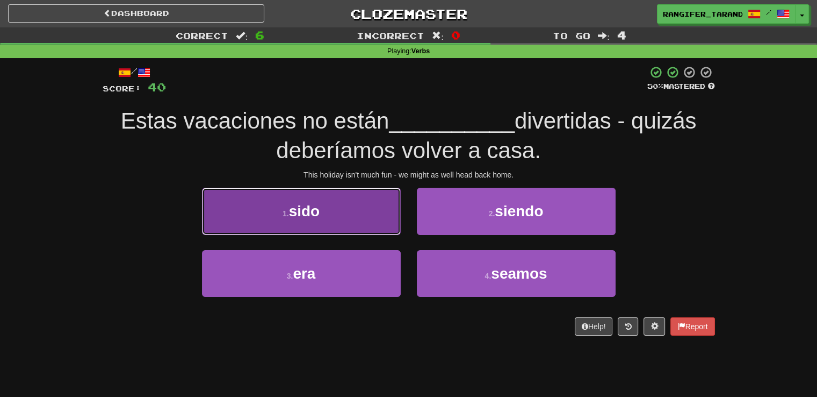
click at [377, 214] on button "1 . sido" at bounding box center [301, 211] width 199 height 47
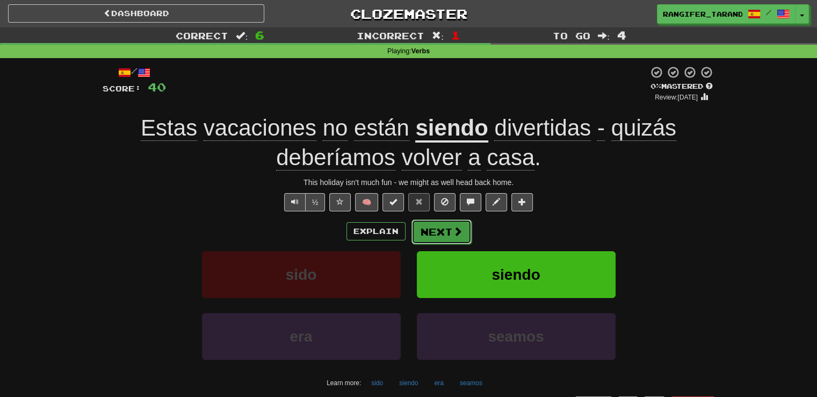
click at [449, 228] on button "Next" at bounding box center [442, 231] width 60 height 25
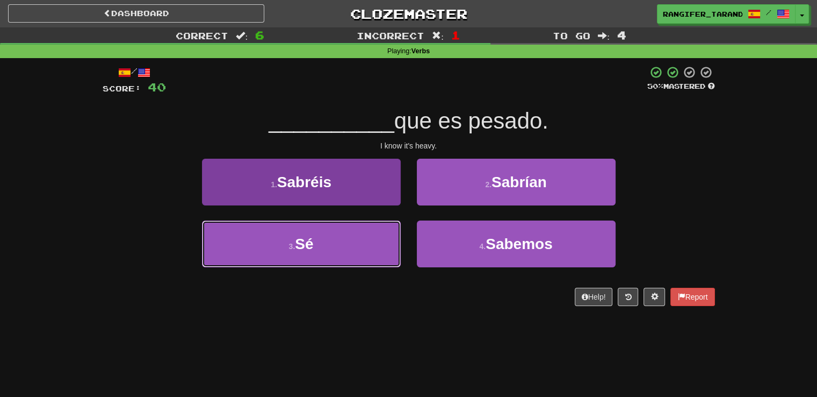
click at [369, 233] on button "3 . Sé" at bounding box center [301, 243] width 199 height 47
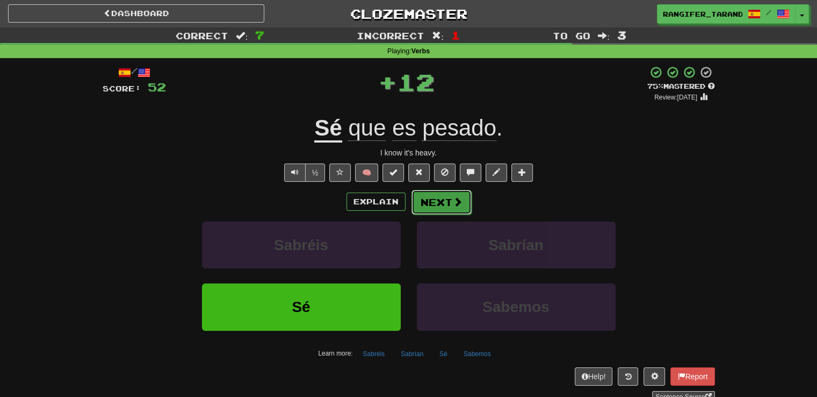
click at [444, 198] on button "Next" at bounding box center [442, 202] width 60 height 25
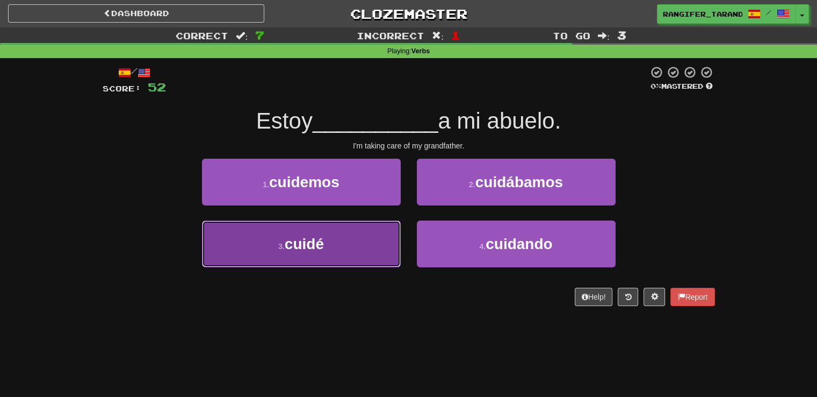
click at [376, 236] on button "3 . cuidé" at bounding box center [301, 243] width 199 height 47
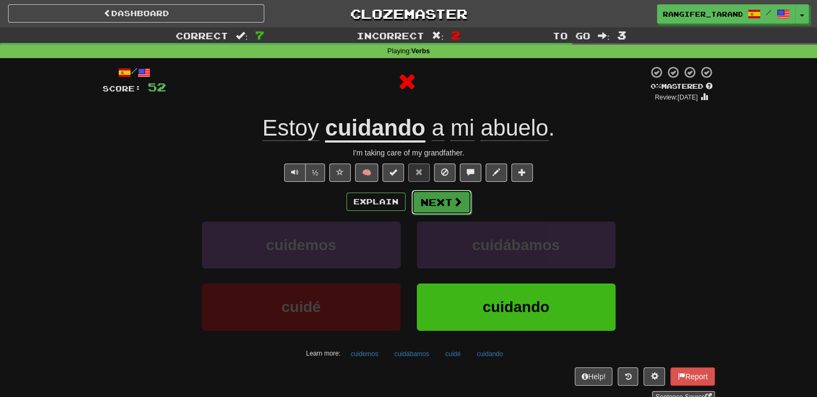
click at [444, 202] on button "Next" at bounding box center [442, 202] width 60 height 25
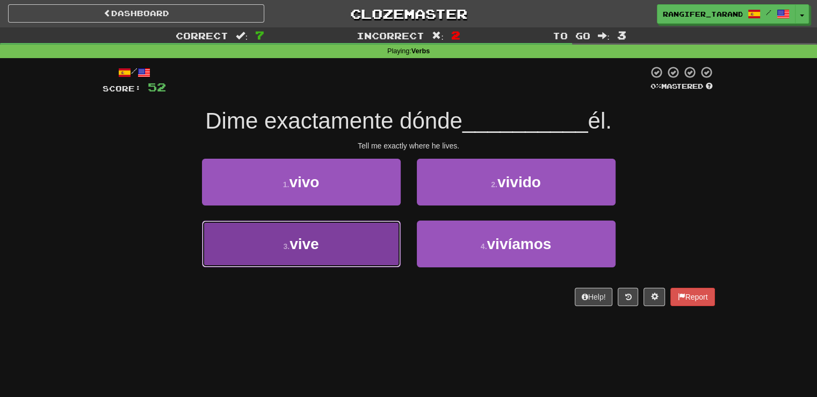
click at [357, 246] on button "3 . vive" at bounding box center [301, 243] width 199 height 47
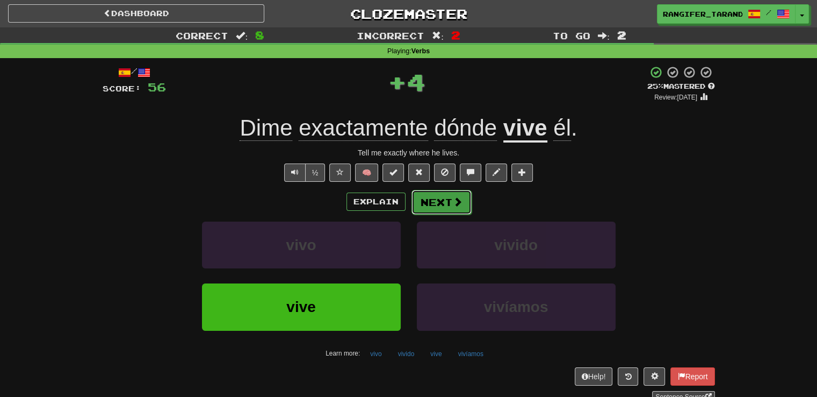
click at [442, 198] on button "Next" at bounding box center [442, 202] width 60 height 25
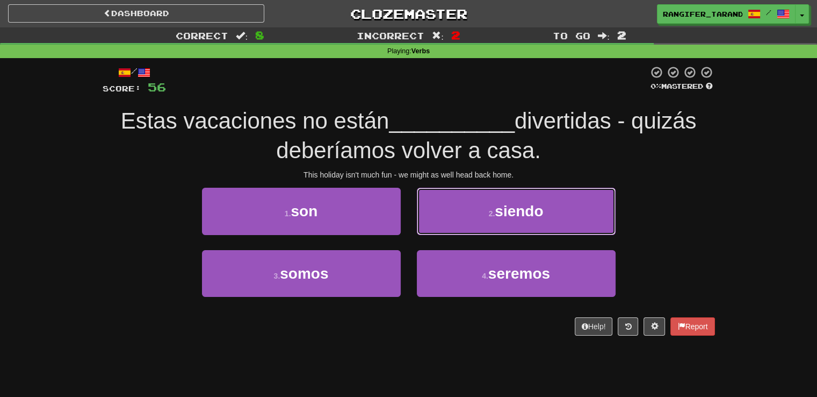
click at [445, 210] on button "2 . siendo" at bounding box center [516, 211] width 199 height 47
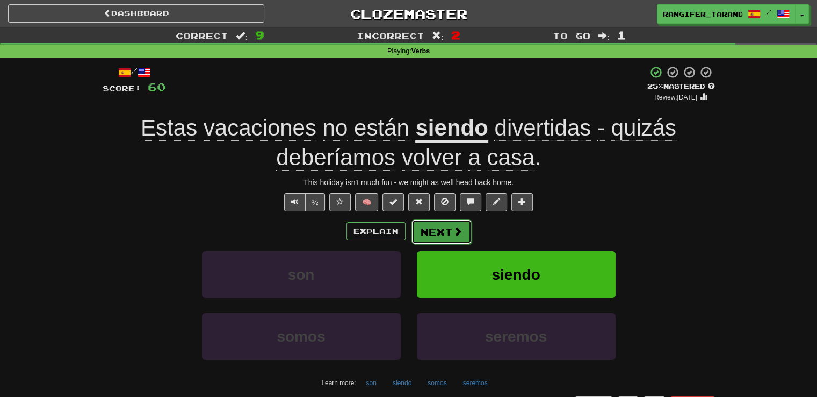
click at [445, 229] on button "Next" at bounding box center [442, 231] width 60 height 25
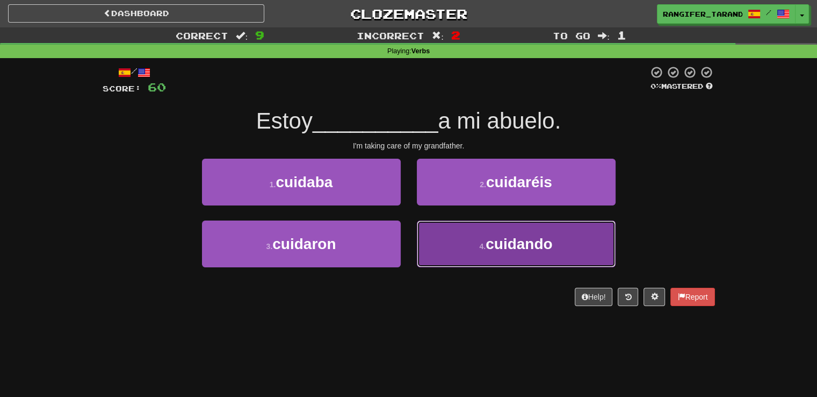
click at [437, 254] on button "4 . cuidando" at bounding box center [516, 243] width 199 height 47
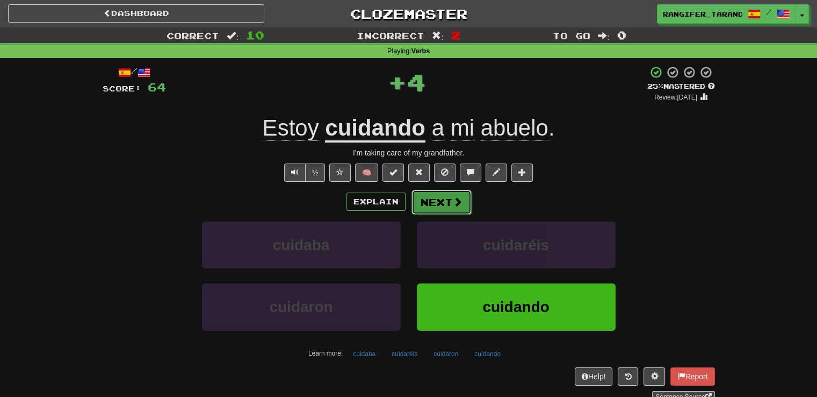
click at [442, 200] on button "Next" at bounding box center [442, 202] width 60 height 25
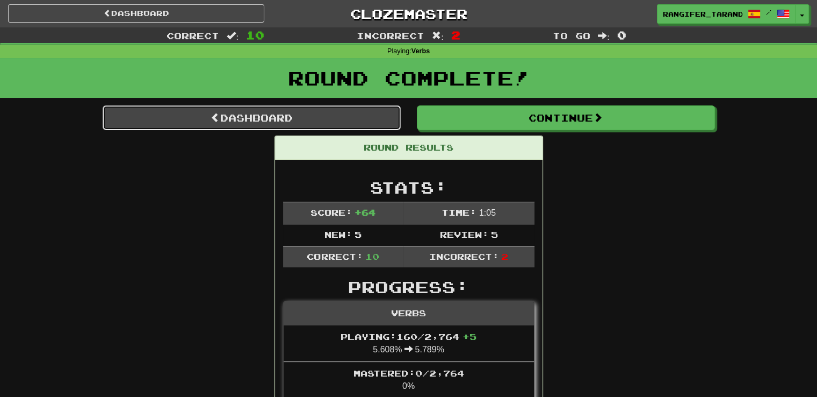
click at [214, 123] on link "Dashboard" at bounding box center [252, 117] width 298 height 25
